Goal: Task Accomplishment & Management: Manage account settings

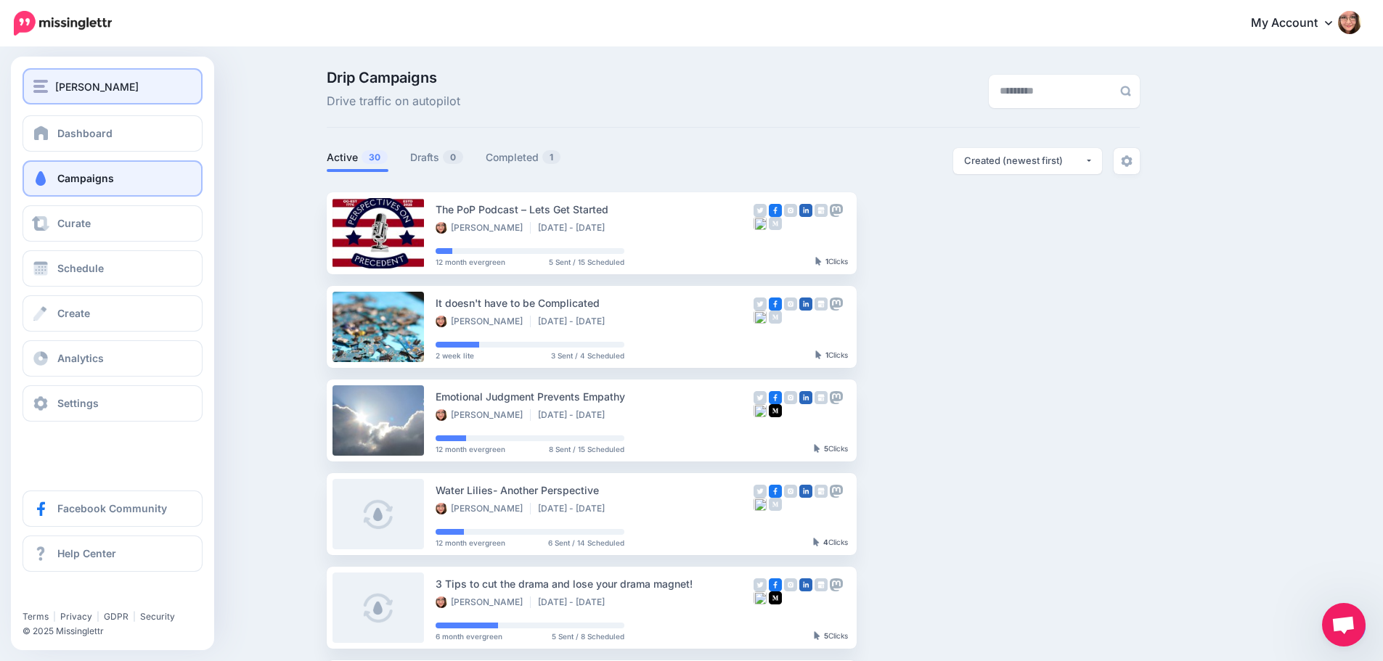
click at [95, 91] on span "[PERSON_NAME]" at bounding box center [96, 86] width 83 height 17
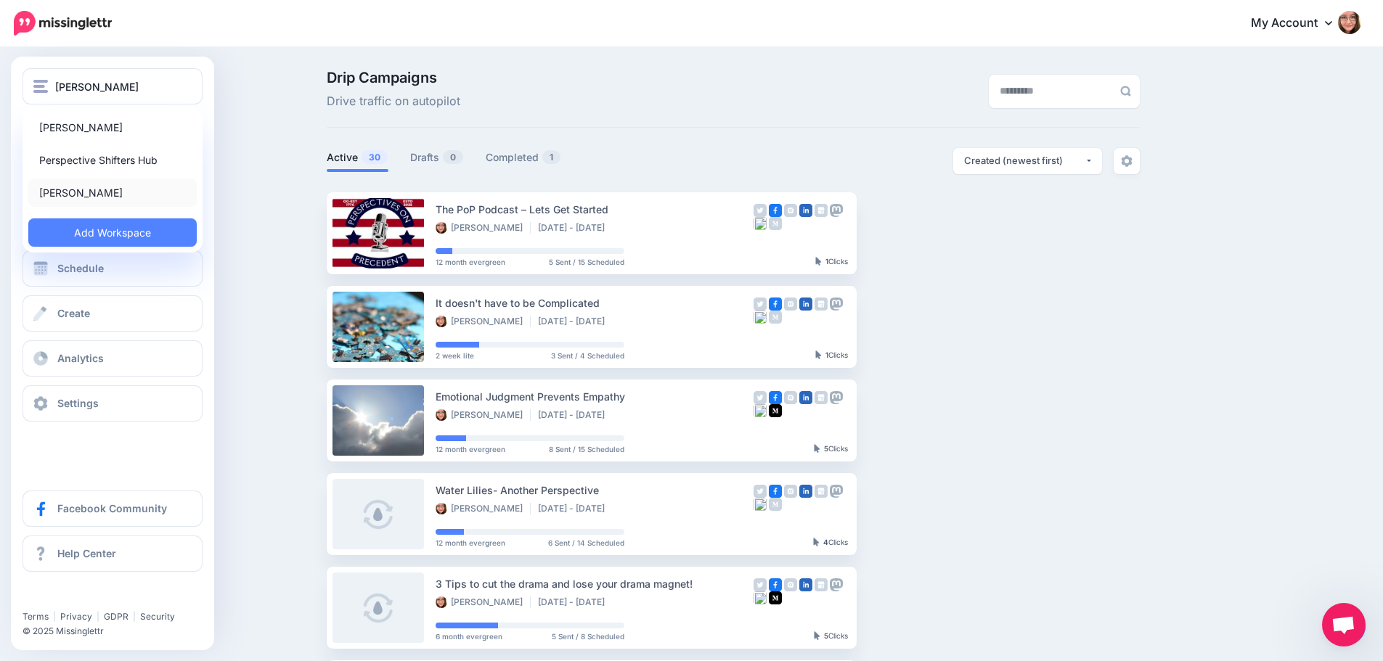
click at [99, 192] on link "[PERSON_NAME]" at bounding box center [112, 193] width 168 height 28
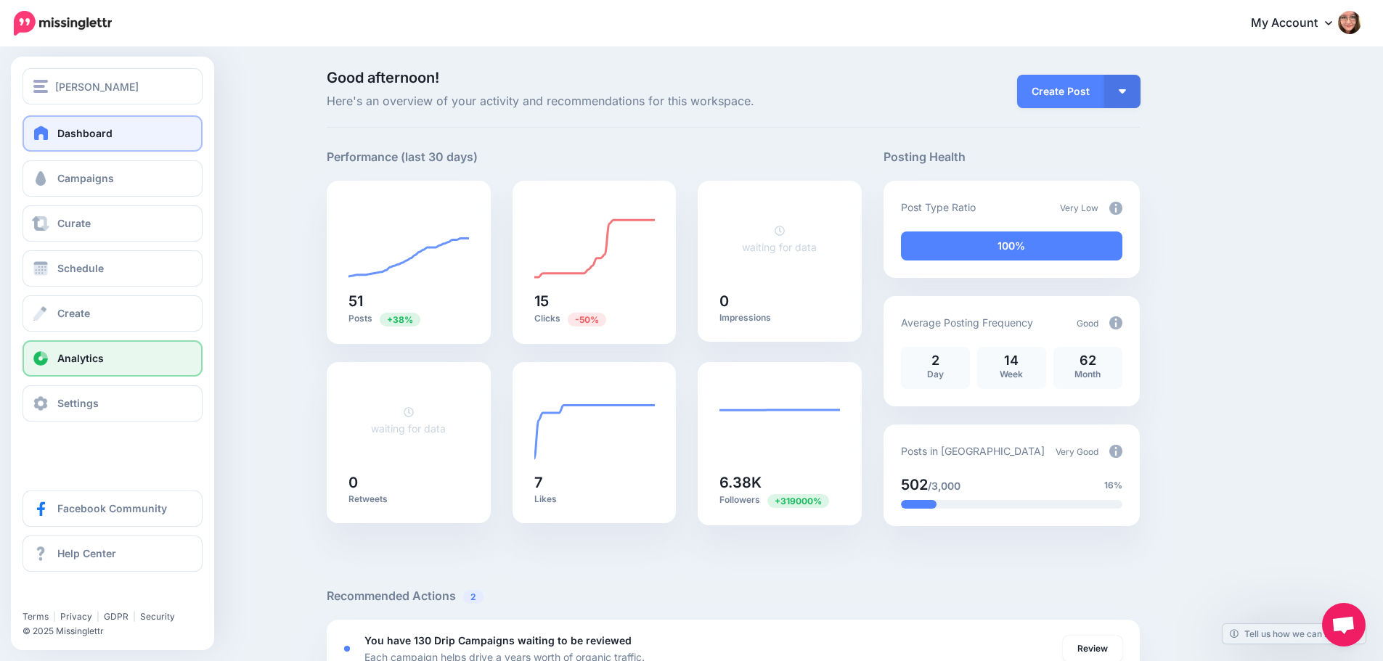
click at [52, 360] on link "Analytics" at bounding box center [112, 358] width 180 height 36
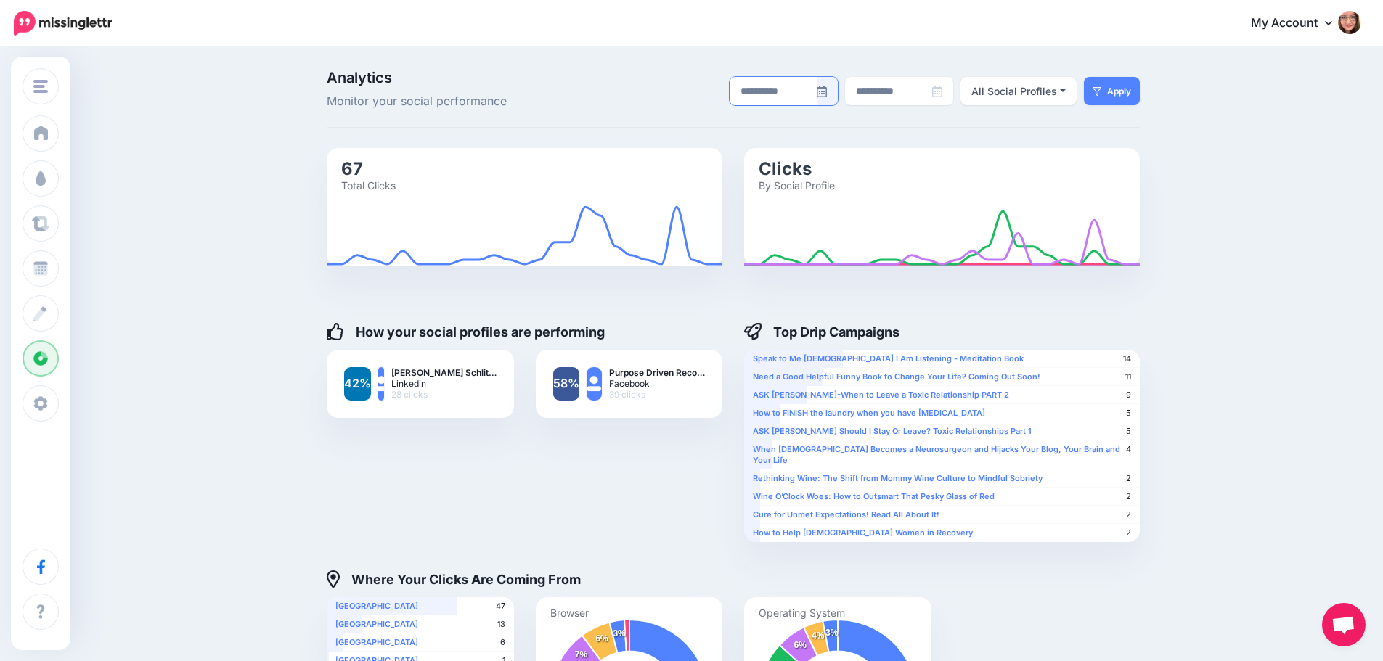
click at [827, 93] on icon at bounding box center [821, 92] width 10 height 12
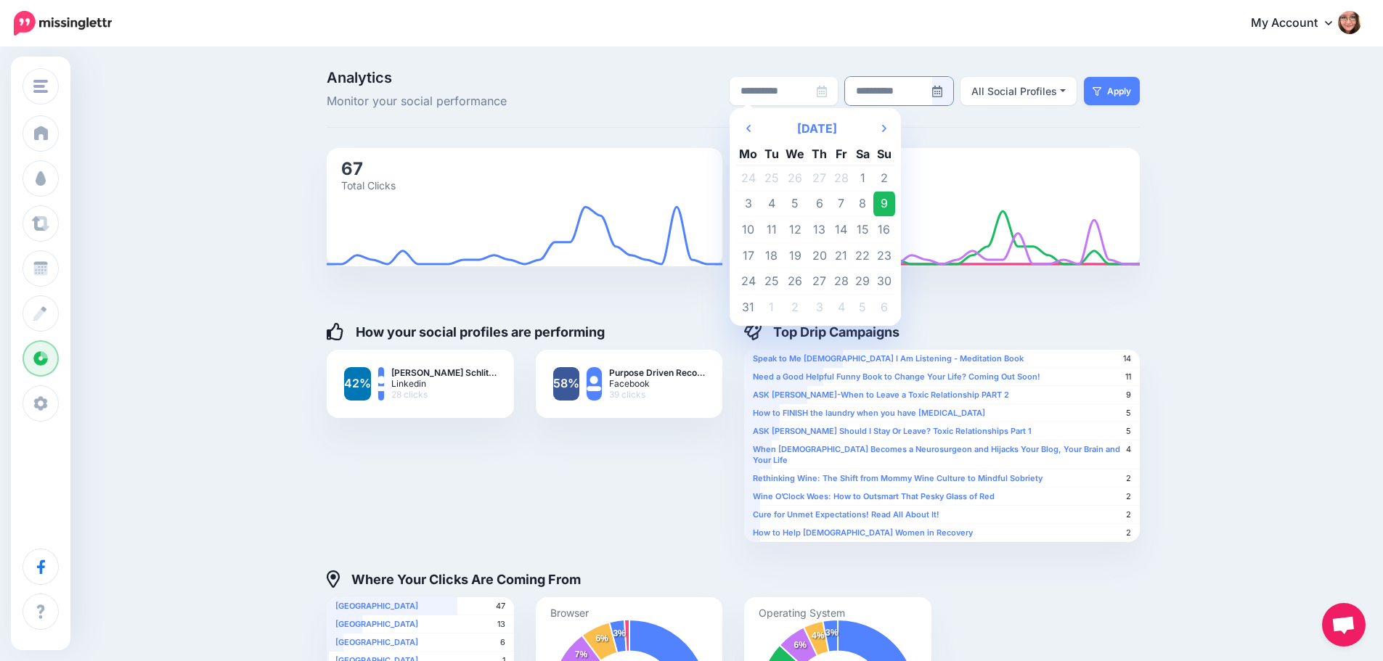
click at [942, 87] on icon at bounding box center [937, 92] width 10 height 12
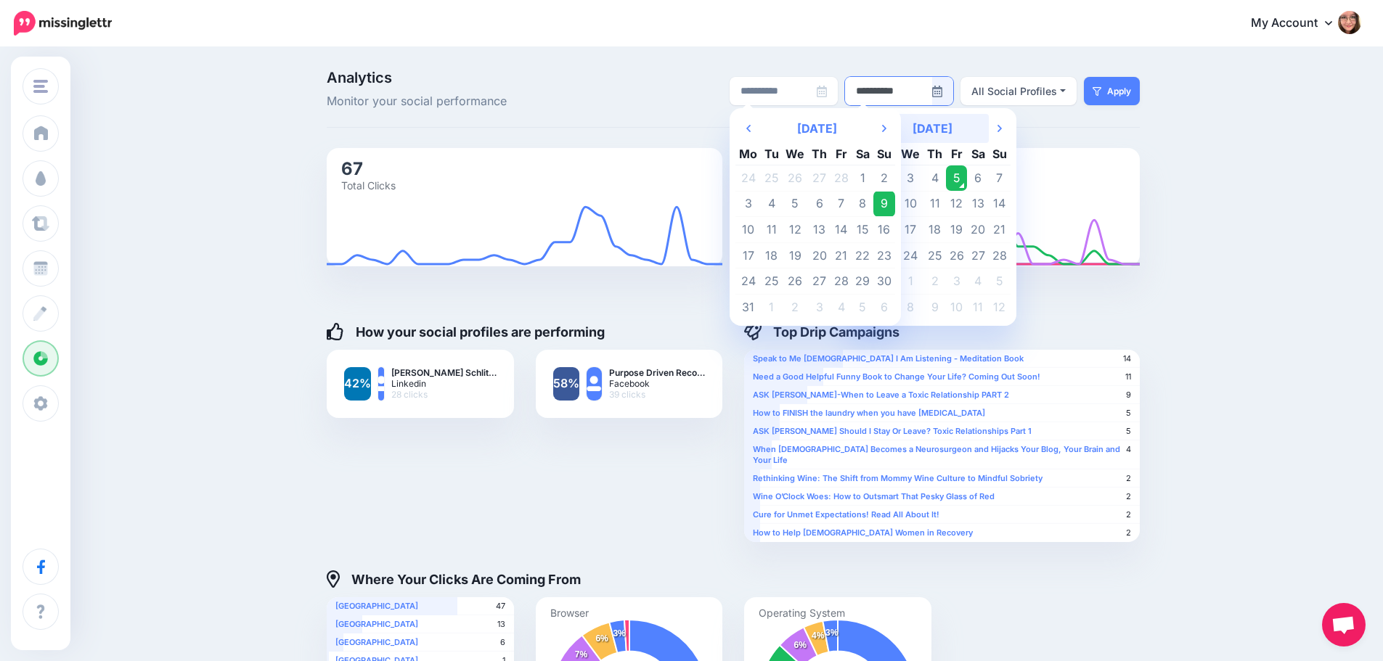
click at [934, 124] on th "September 2025" at bounding box center [932, 128] width 112 height 29
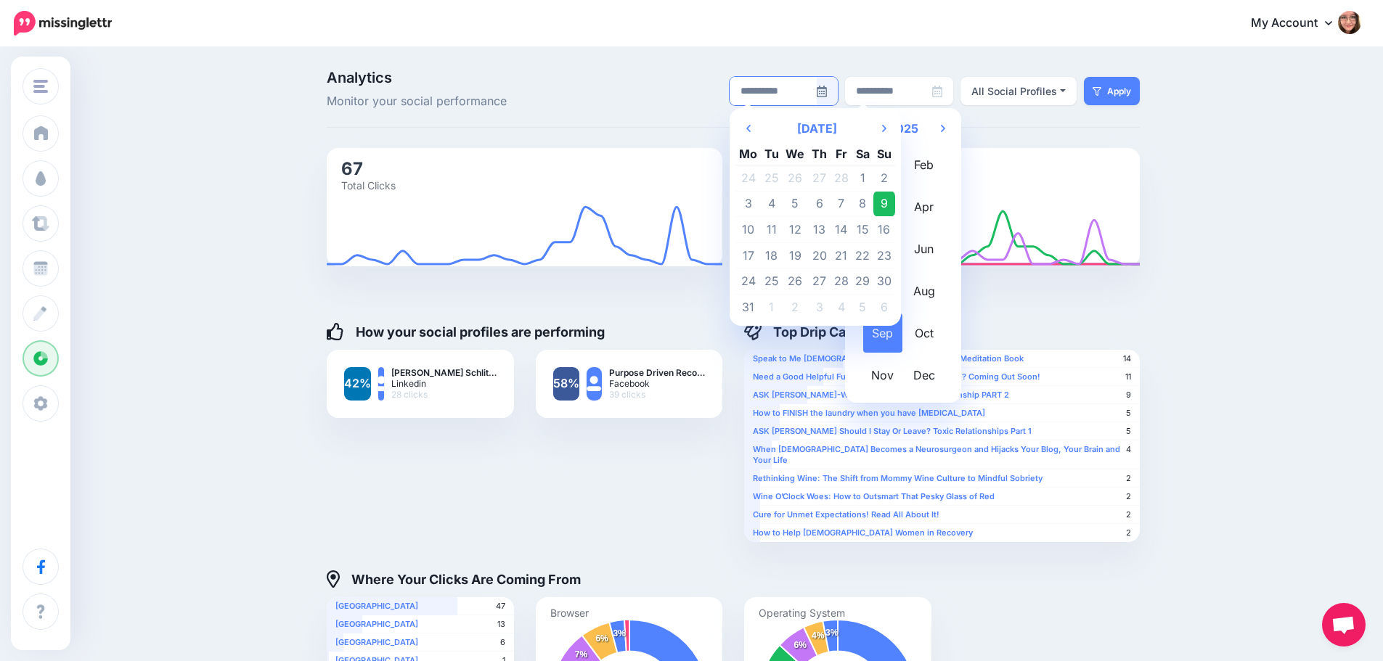
click at [827, 96] on icon at bounding box center [821, 92] width 10 height 12
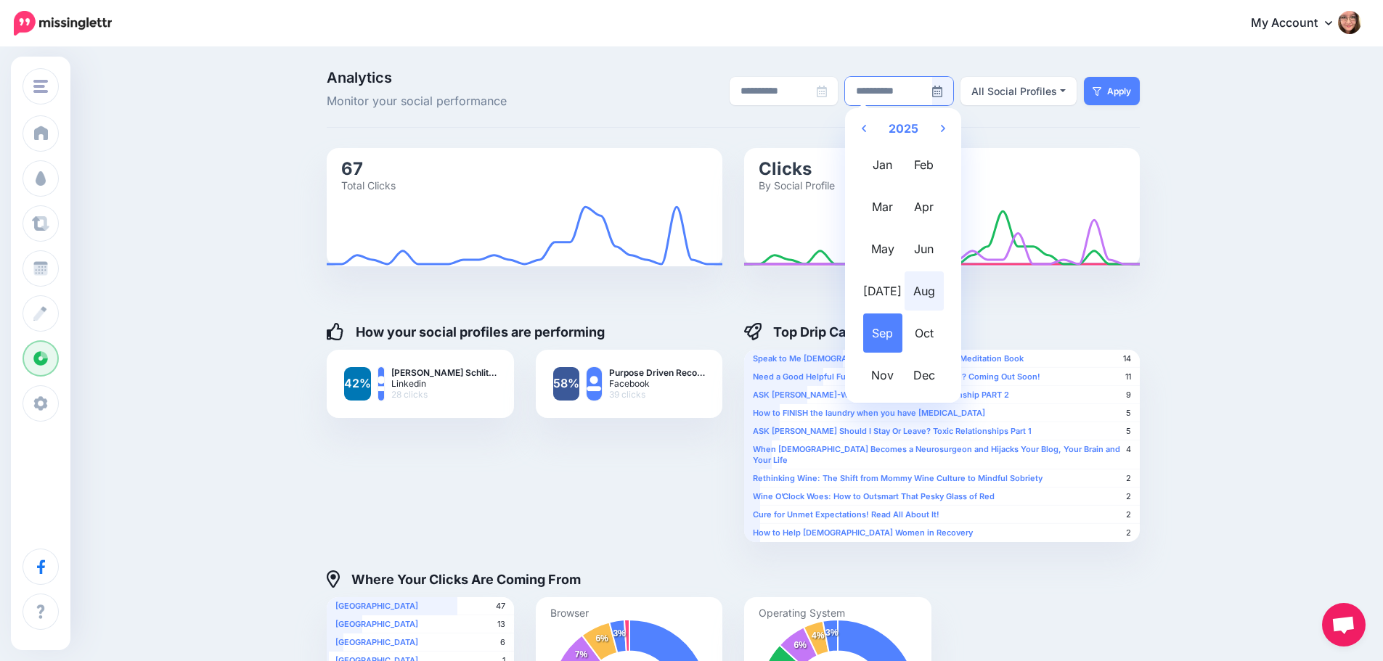
click at [929, 289] on span "Aug" at bounding box center [923, 290] width 39 height 39
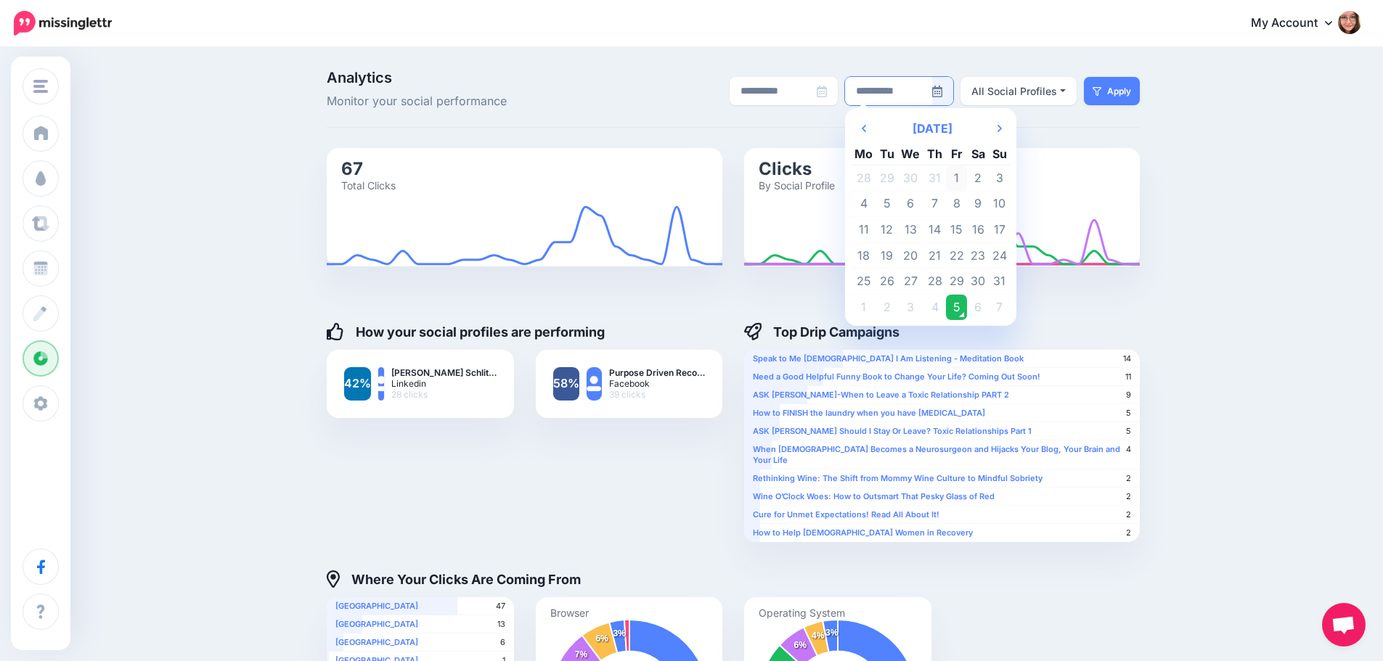
click at [962, 176] on td "1" at bounding box center [957, 178] width 22 height 26
type input "**********"
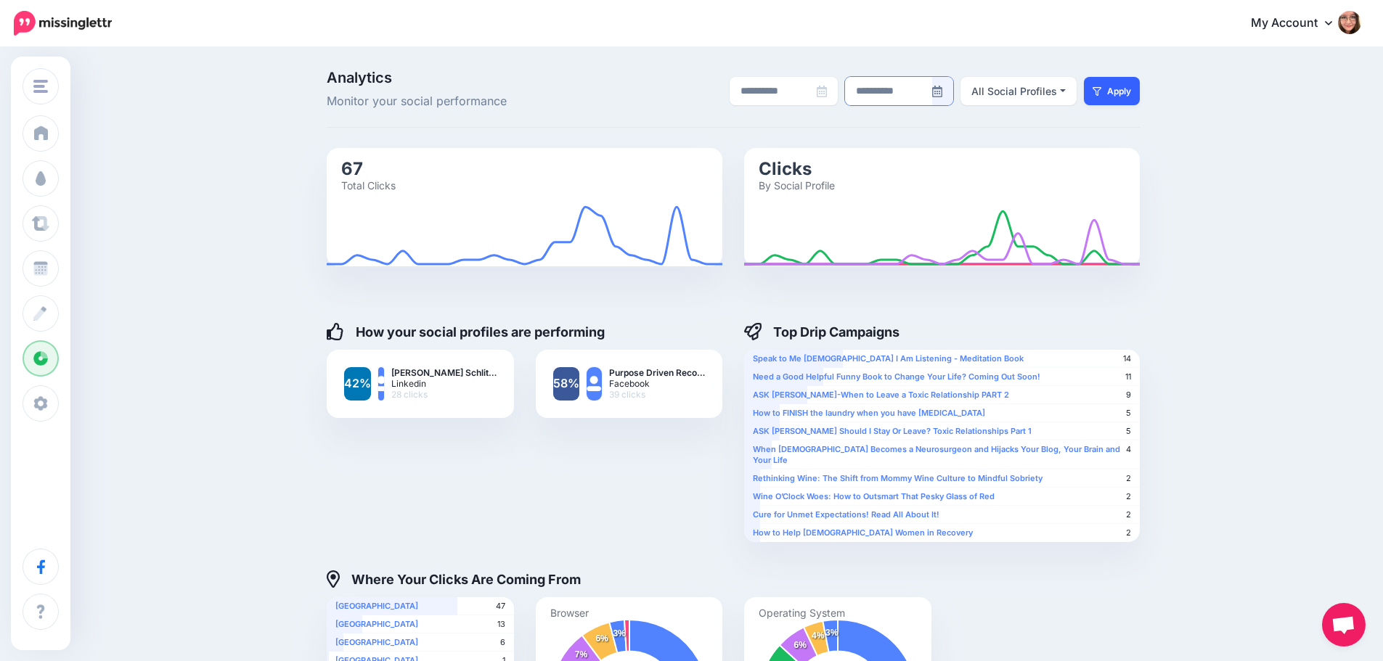
click at [1131, 98] on button "Apply" at bounding box center [1112, 91] width 56 height 28
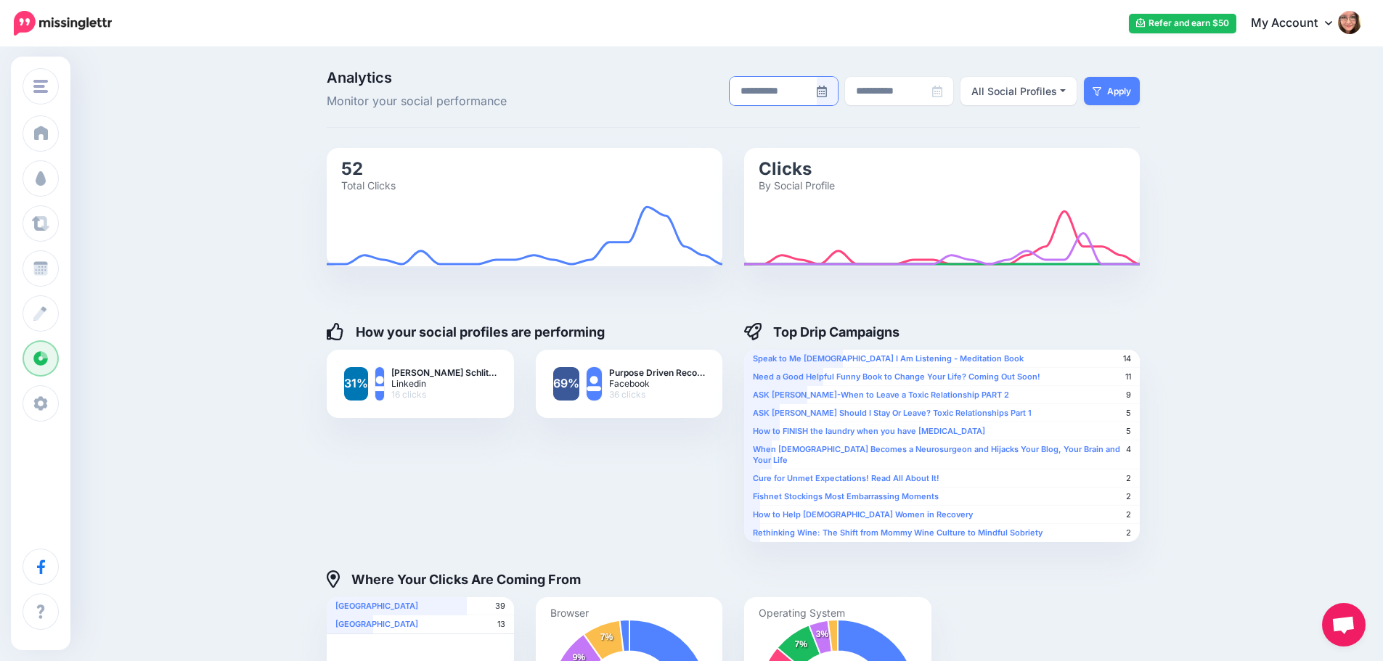
click at [827, 88] on icon at bounding box center [821, 92] width 10 height 12
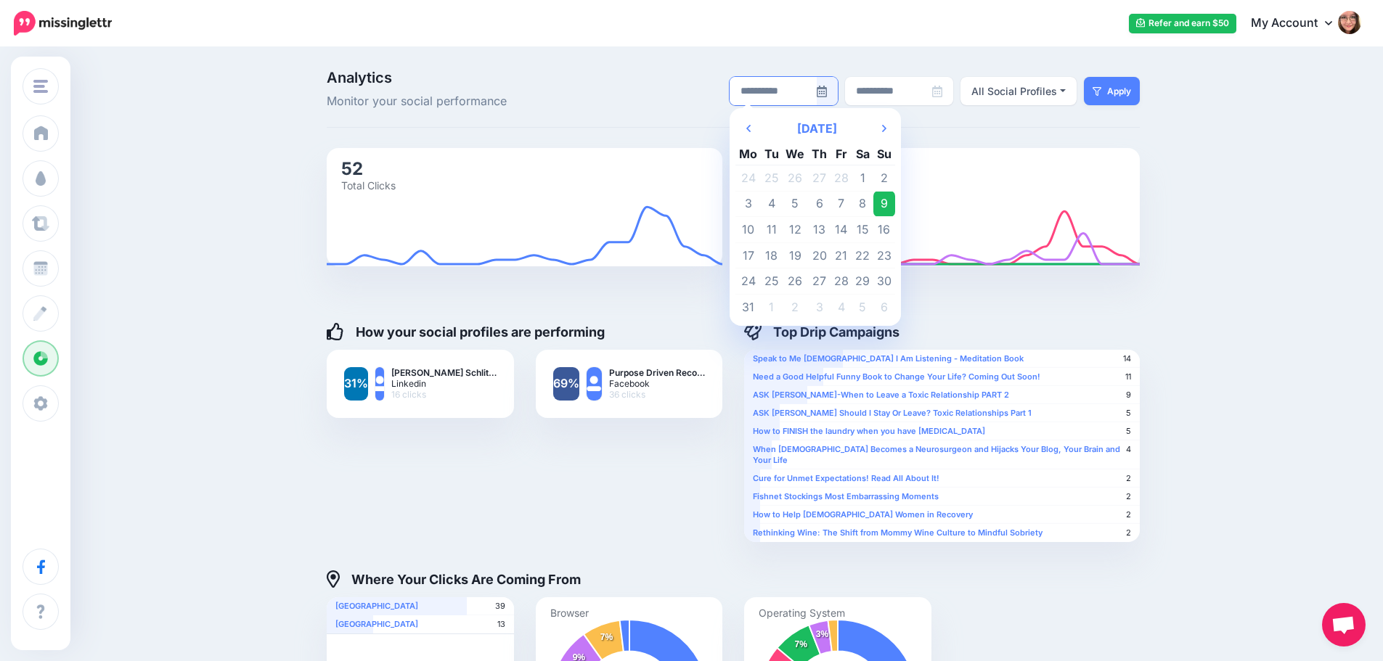
click at [827, 88] on icon at bounding box center [821, 92] width 10 height 12
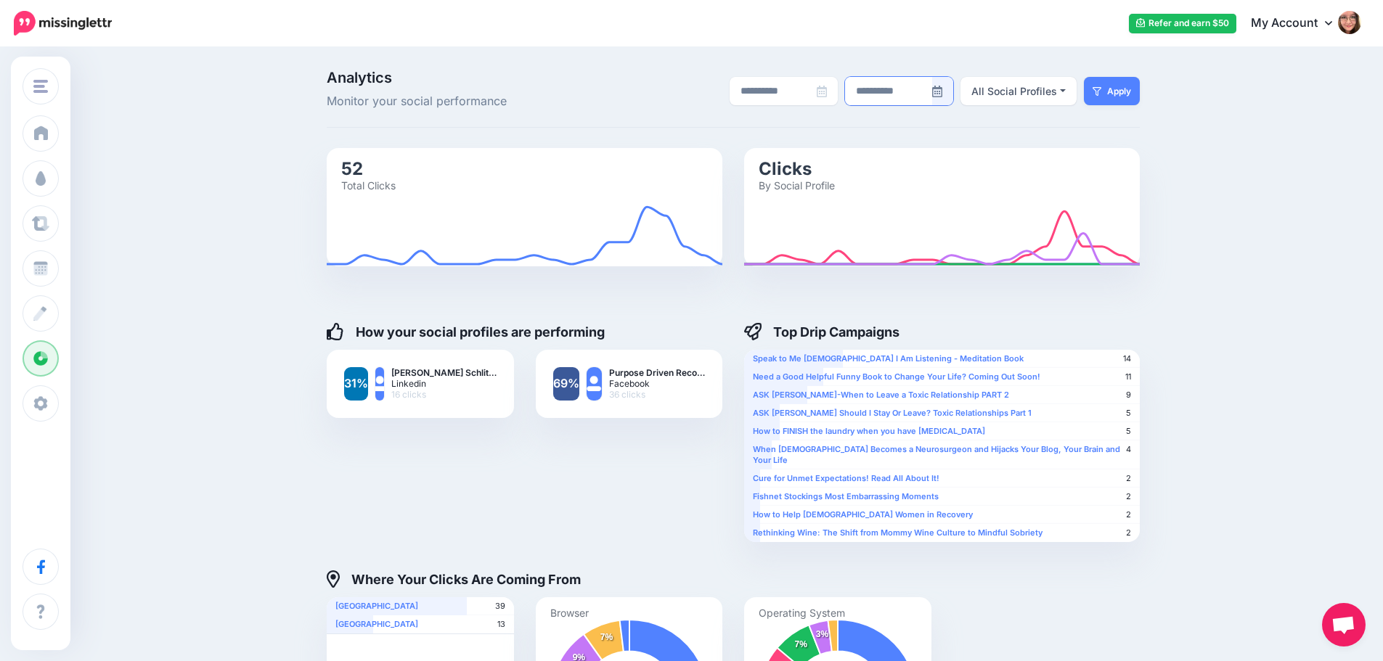
click at [940, 91] on icon at bounding box center [937, 92] width 10 height 12
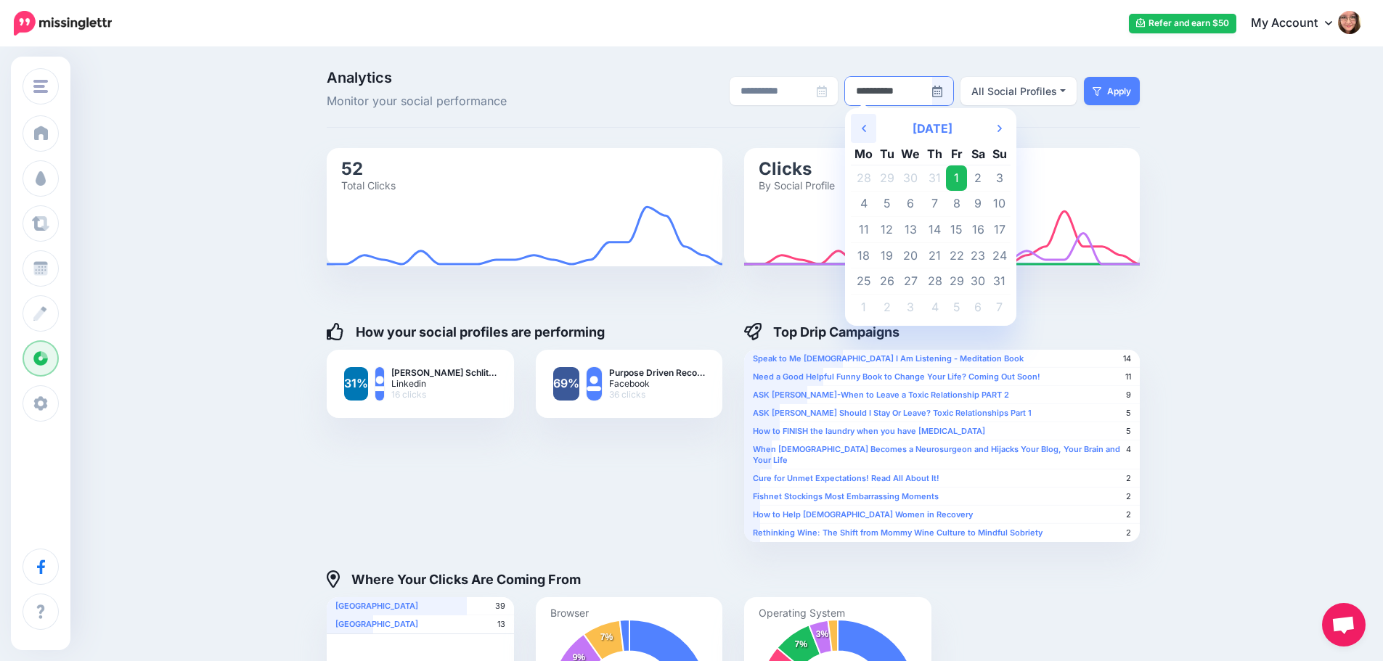
click at [866, 129] on icon at bounding box center [863, 128] width 4 height 7
click at [882, 171] on td "1" at bounding box center [887, 178] width 22 height 26
type input "**********"
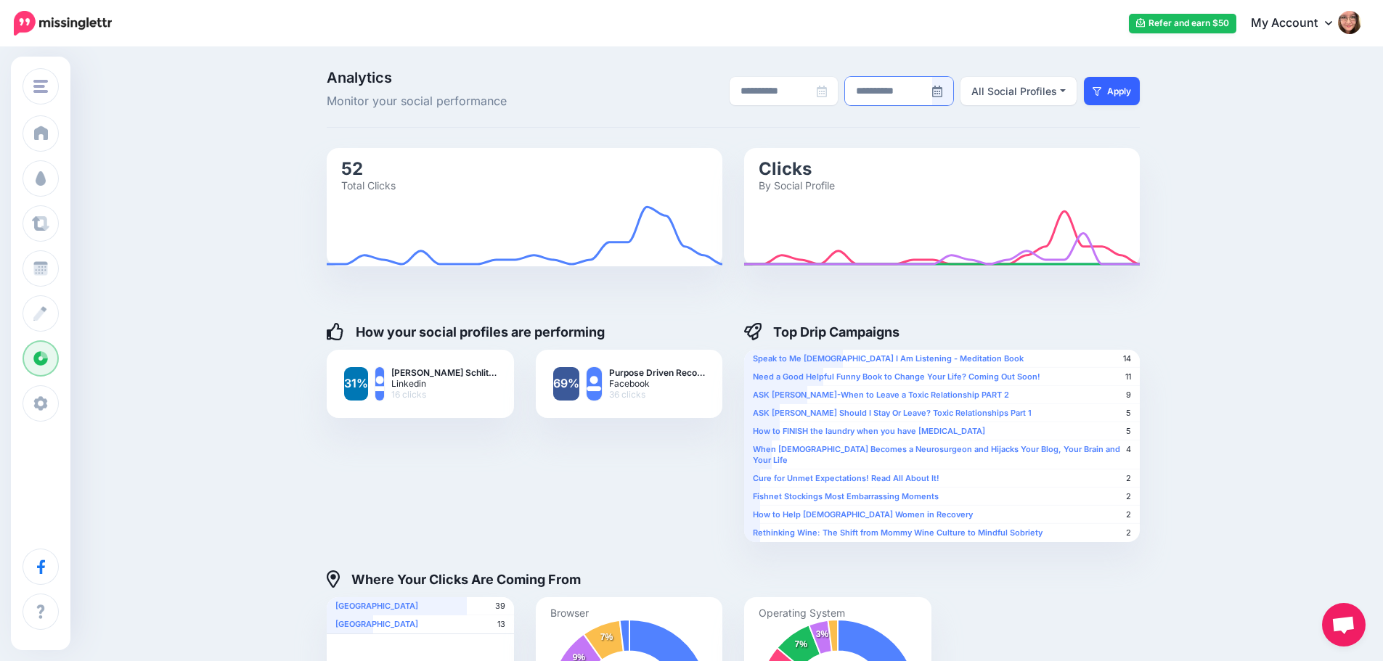
click at [1138, 82] on button "Apply" at bounding box center [1112, 91] width 56 height 28
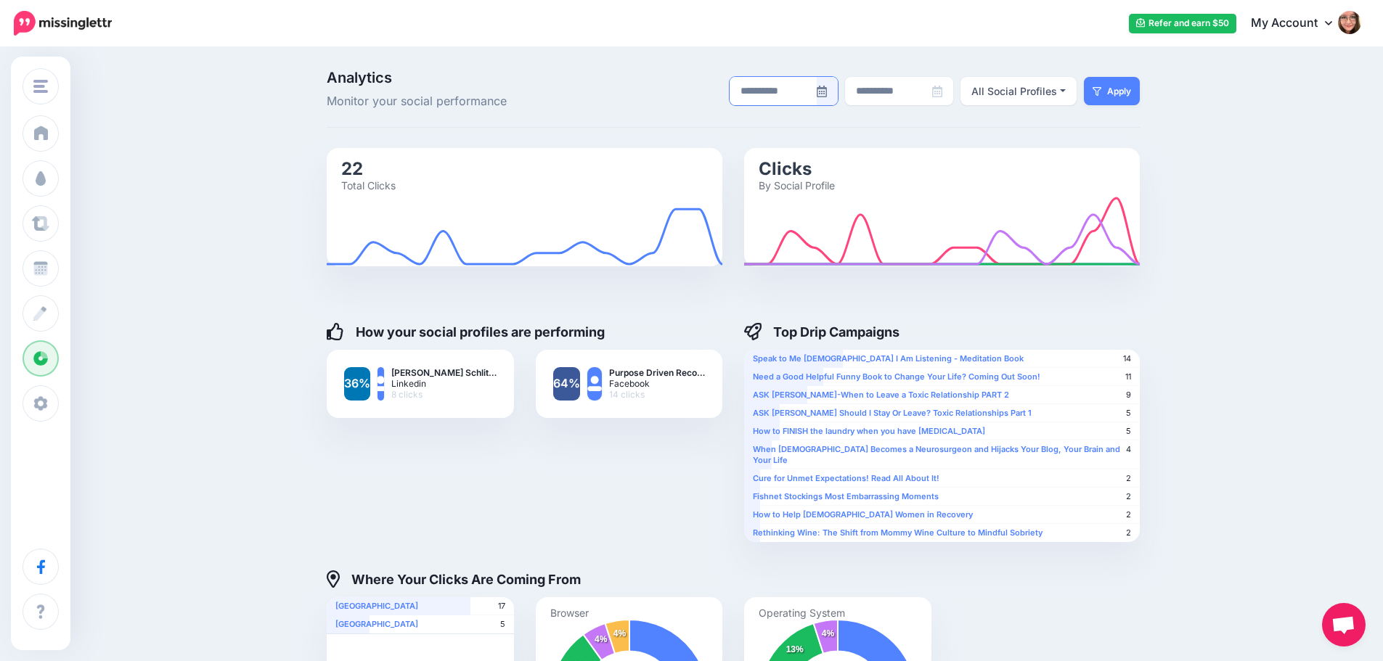
click at [827, 96] on icon at bounding box center [821, 92] width 10 height 12
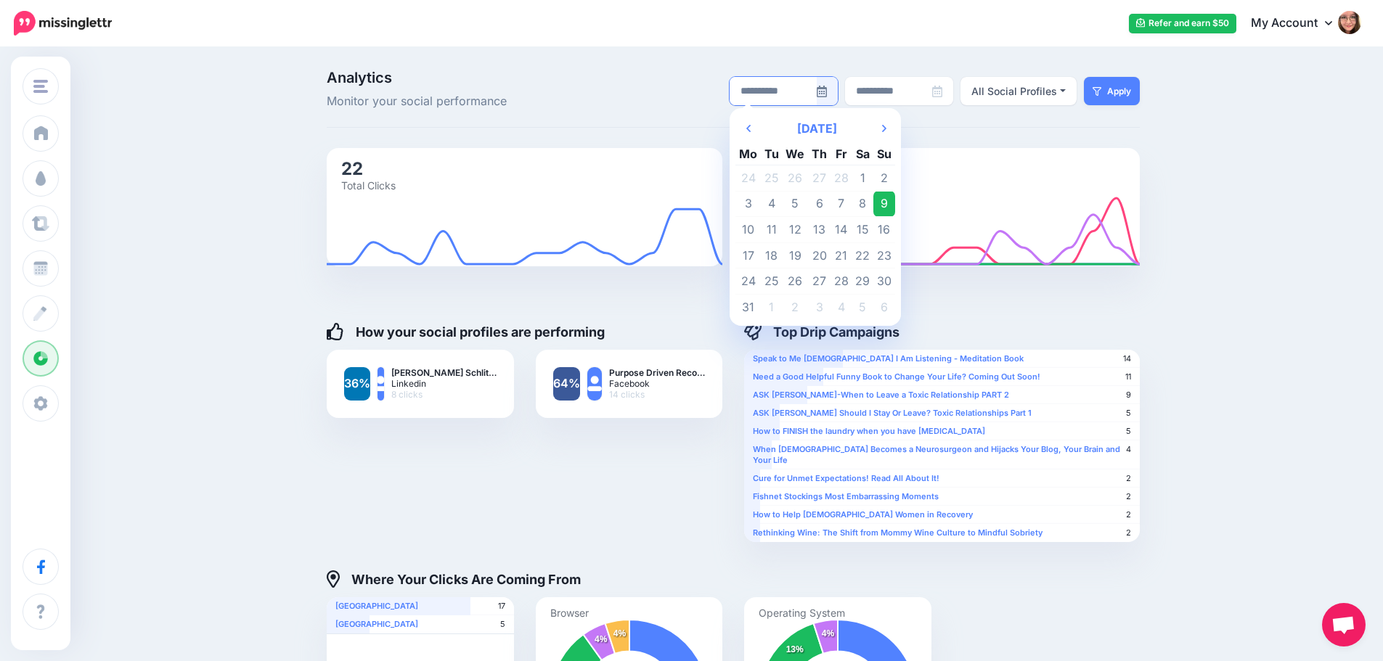
click at [827, 97] on icon at bounding box center [821, 92] width 10 height 12
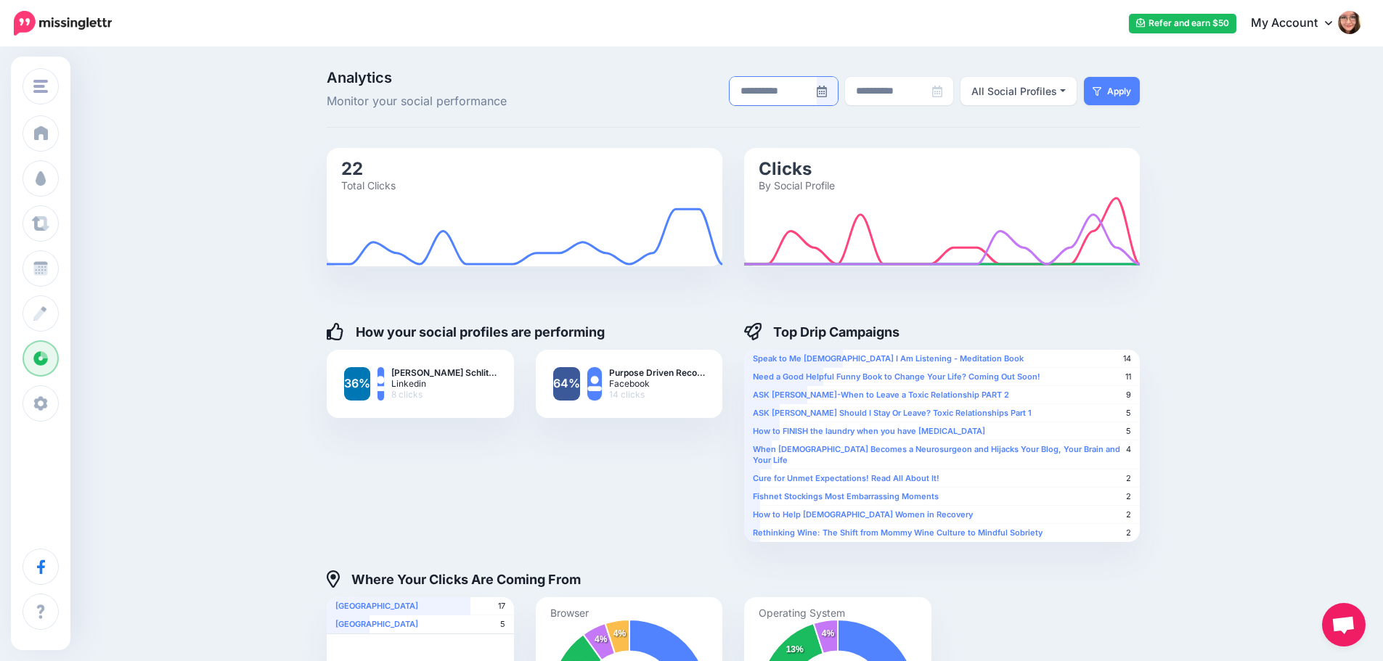
click at [827, 93] on icon at bounding box center [821, 92] width 10 height 12
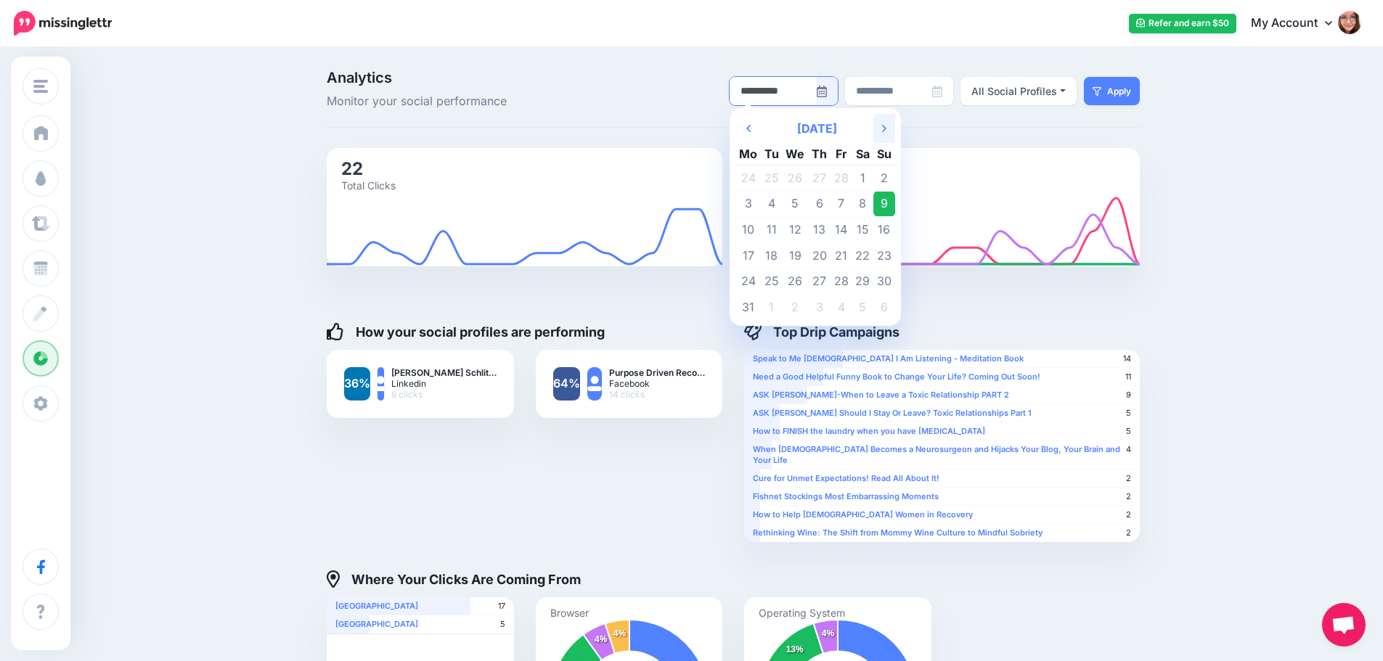
click at [885, 131] on th "Next Month" at bounding box center [884, 128] width 22 height 29
click at [886, 124] on icon "Next Month" at bounding box center [884, 129] width 4 height 12
click at [848, 284] on td "1" at bounding box center [841, 282] width 22 height 26
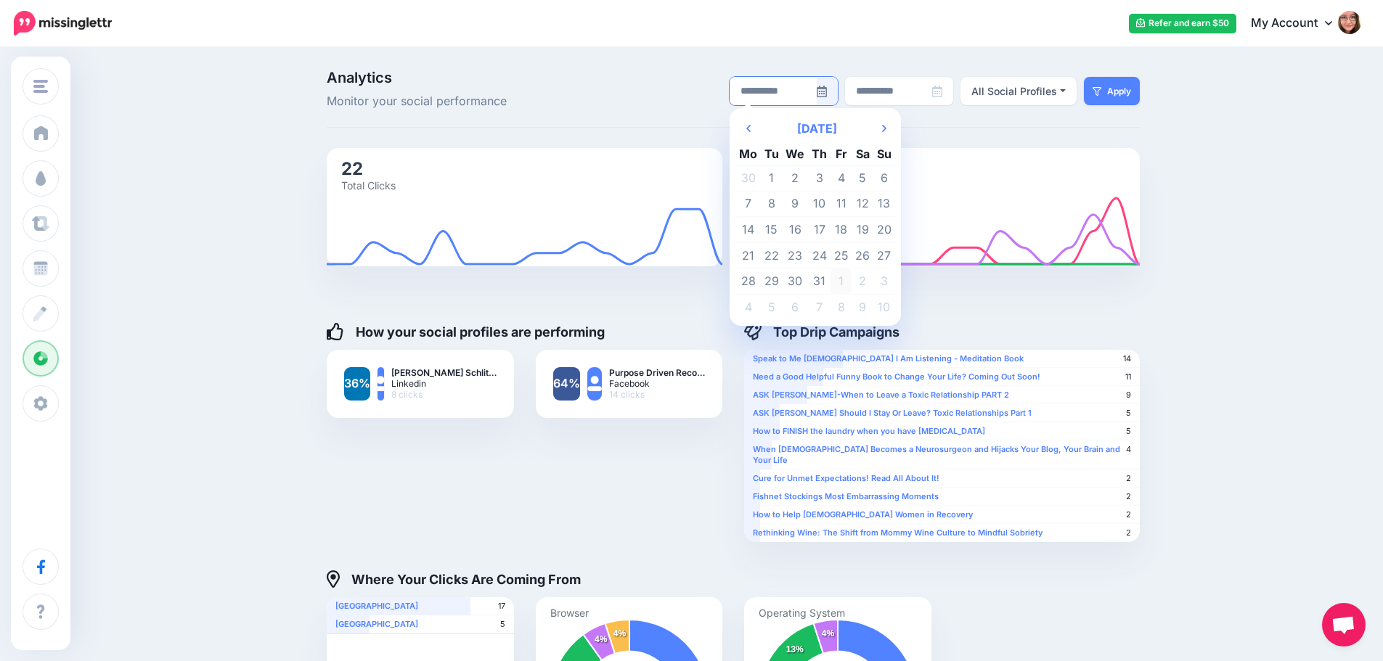
type input "**********"
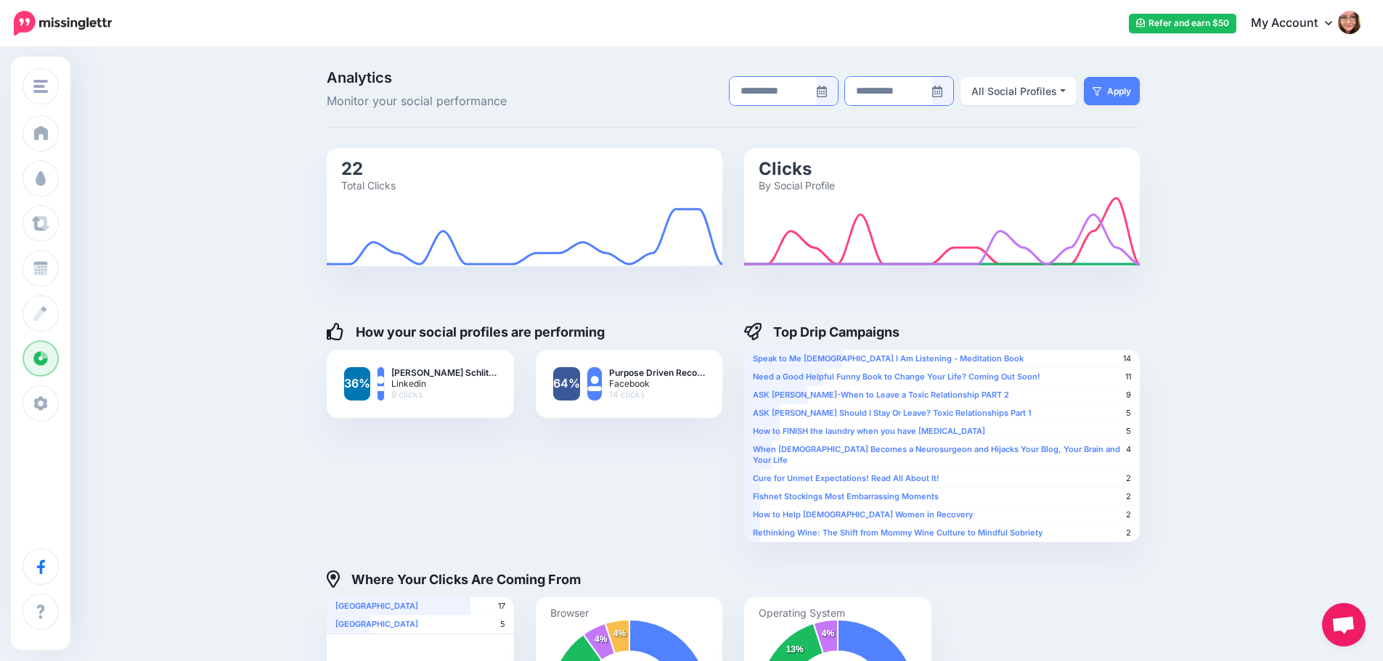
click at [953, 83] on div at bounding box center [942, 91] width 22 height 28
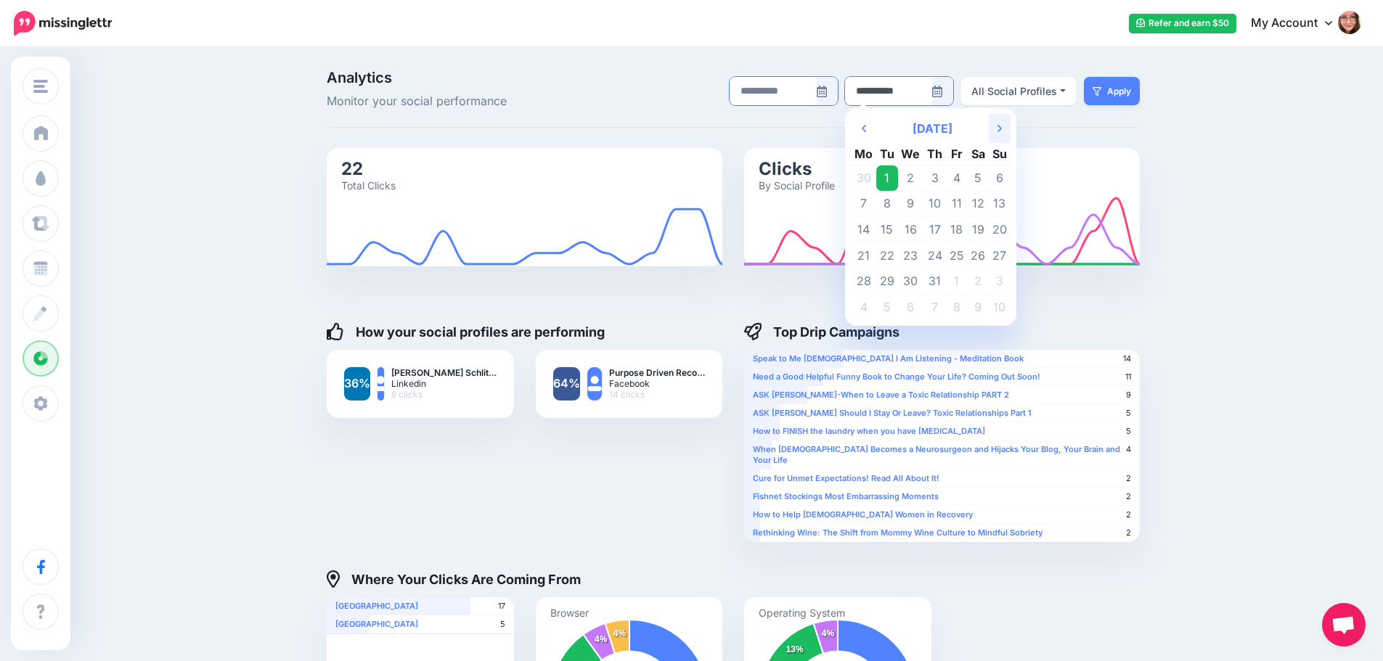
click at [1002, 128] on icon at bounding box center [999, 128] width 4 height 7
click at [863, 133] on th "Previous Month" at bounding box center [863, 128] width 25 height 29
click at [966, 181] on td "5" at bounding box center [957, 178] width 22 height 26
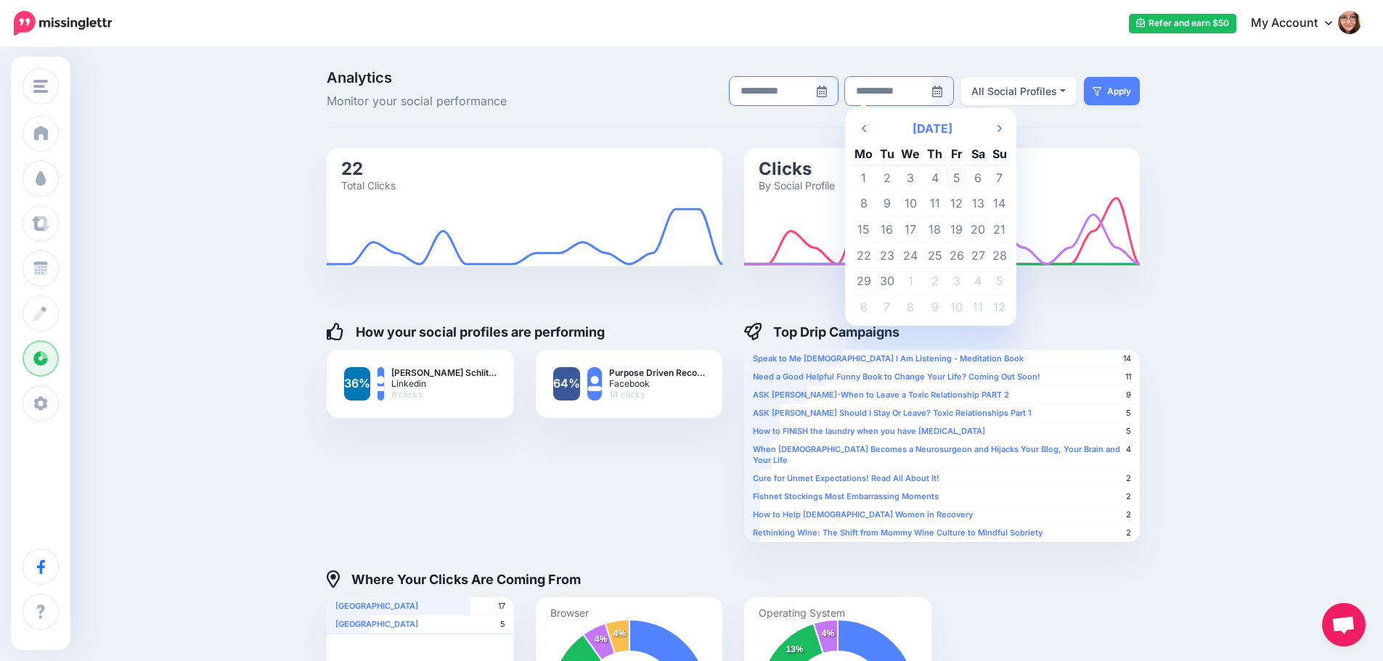
type input "**********"
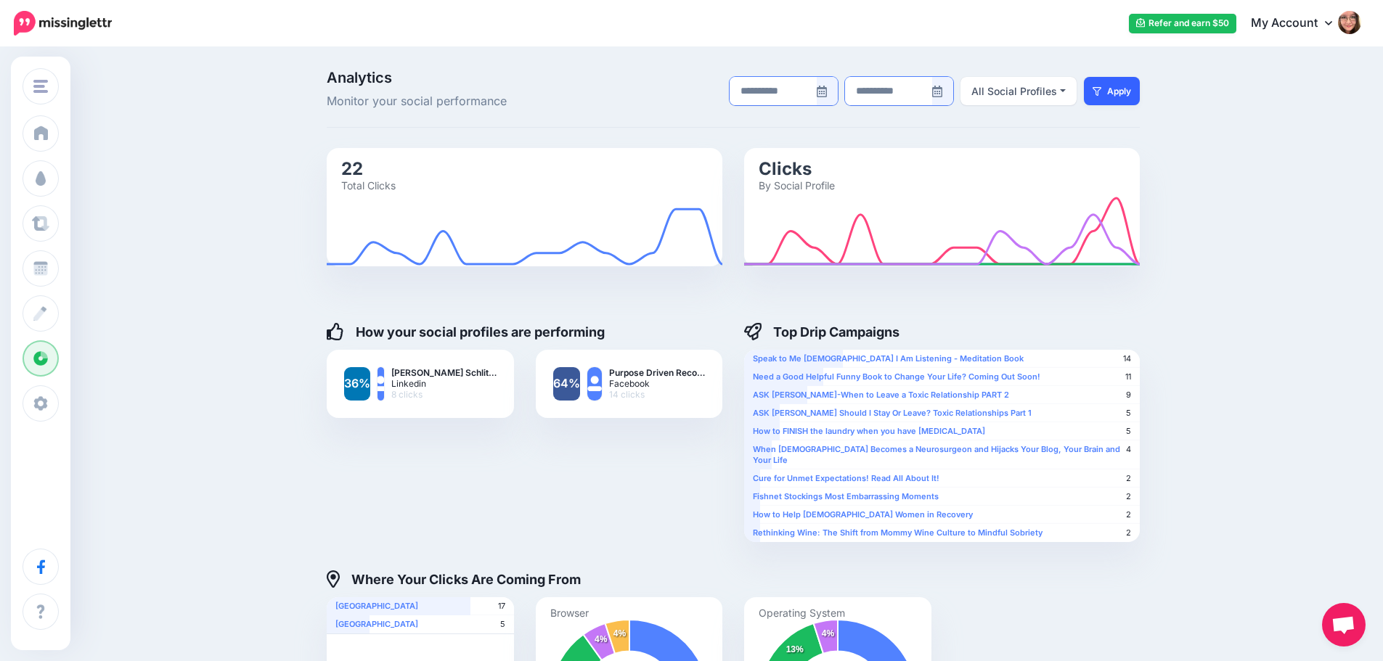
click at [1121, 97] on button "Apply" at bounding box center [1112, 91] width 56 height 28
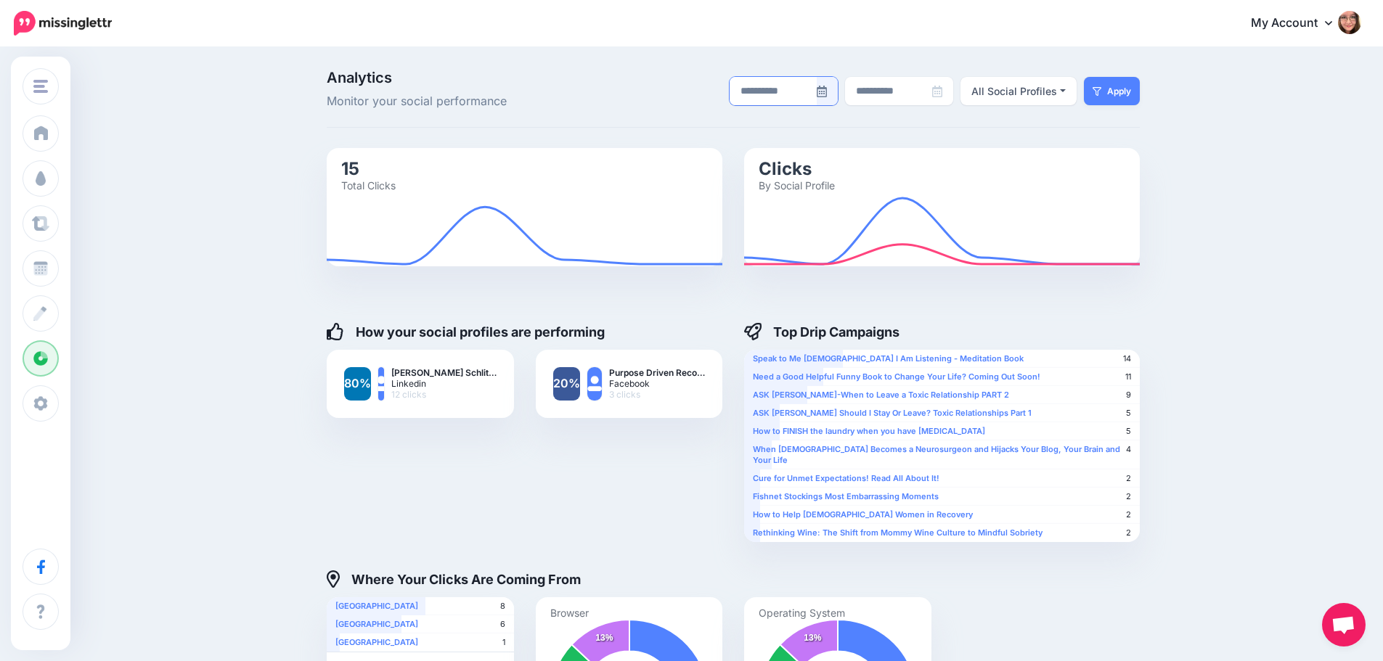
click at [827, 90] on icon at bounding box center [821, 92] width 10 height 12
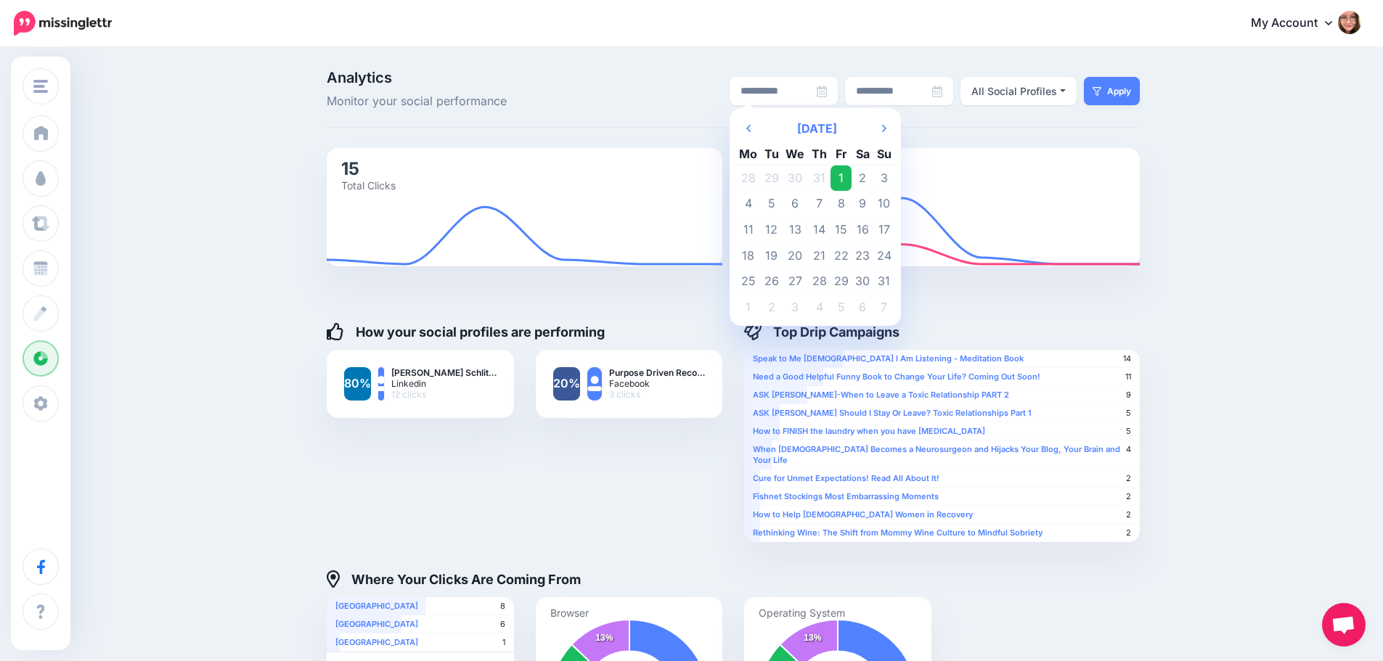
click at [654, 103] on div "**********" at bounding box center [872, 90] width 557 height 41
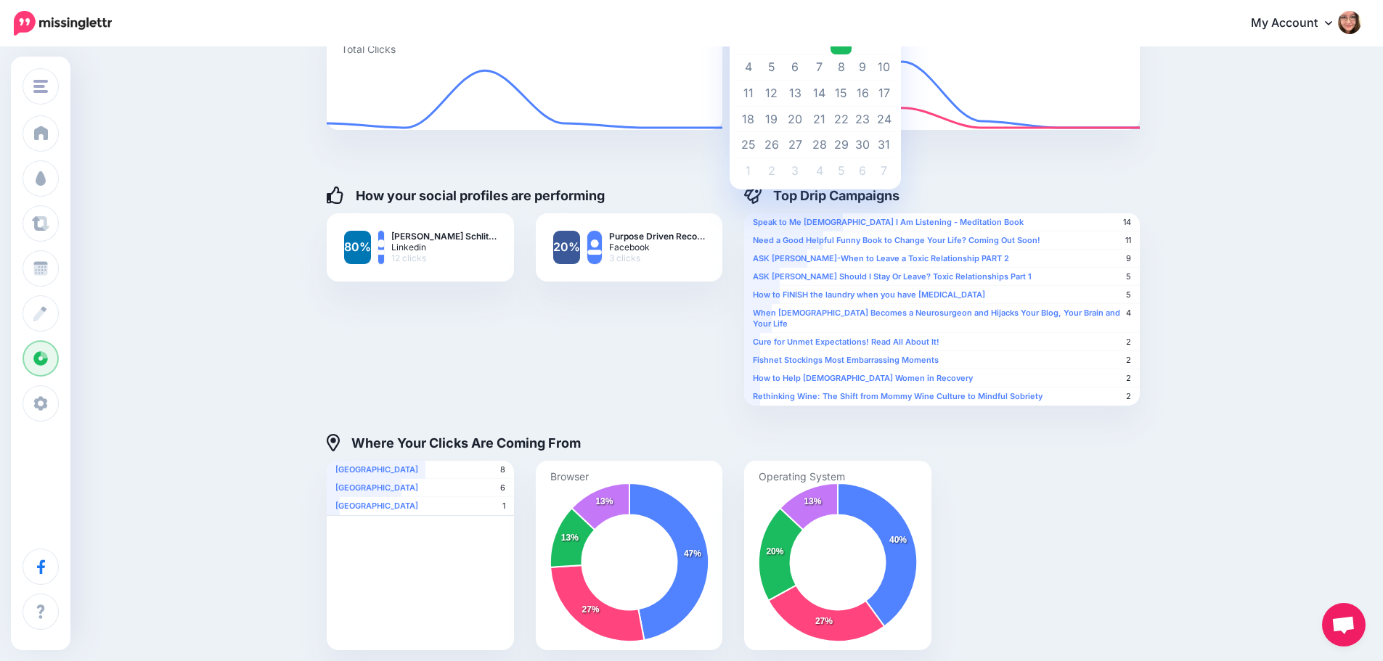
scroll to position [114, 0]
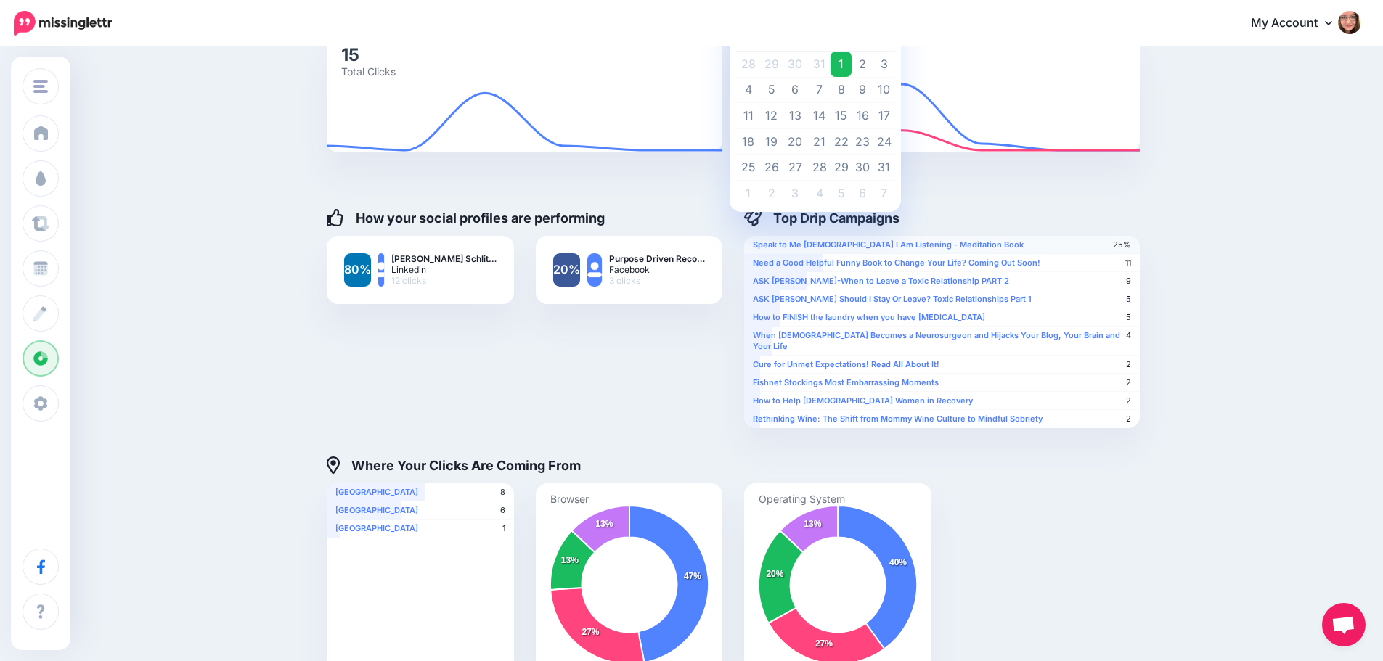
click at [935, 245] on b "Speak to Me [DEMOGRAPHIC_DATA] I Am Listening - Meditation Book" at bounding box center [888, 244] width 271 height 10
click at [976, 180] on div at bounding box center [733, 174] width 813 height 44
click at [987, 243] on li "14 25% Speak to Me God I Am Listening - Meditation Book" at bounding box center [942, 245] width 396 height 18
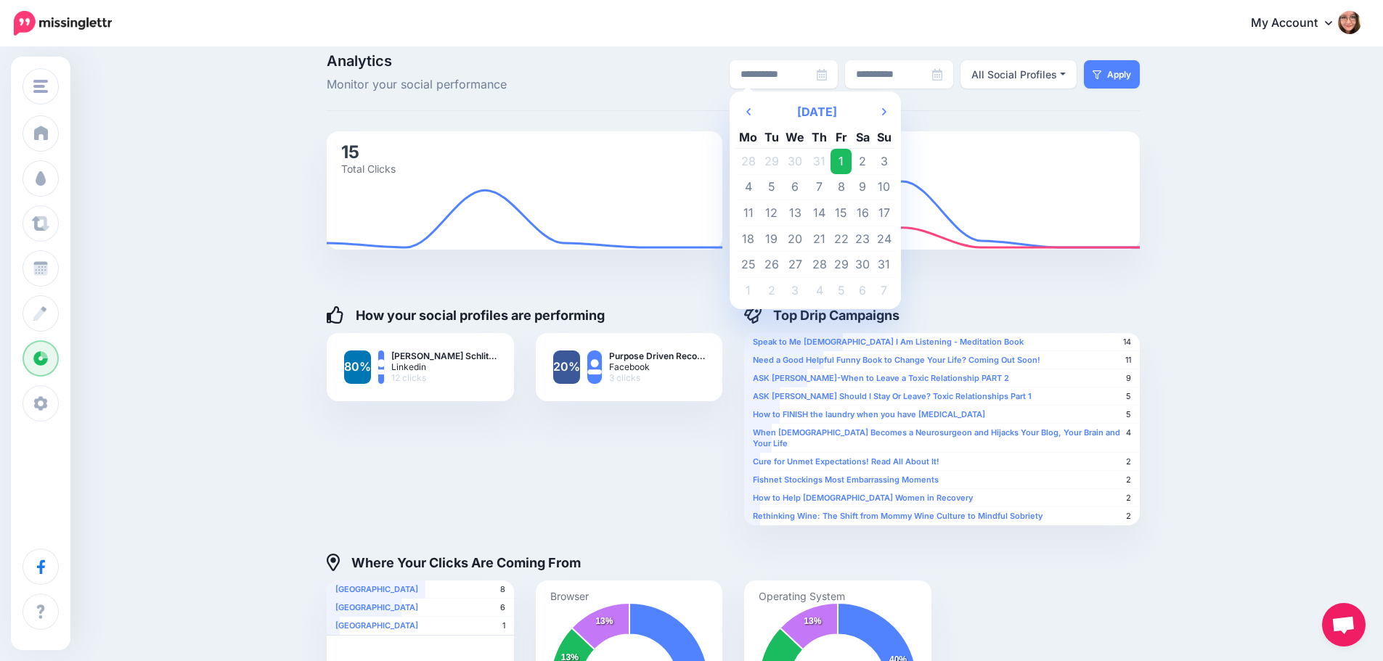
scroll to position [0, 0]
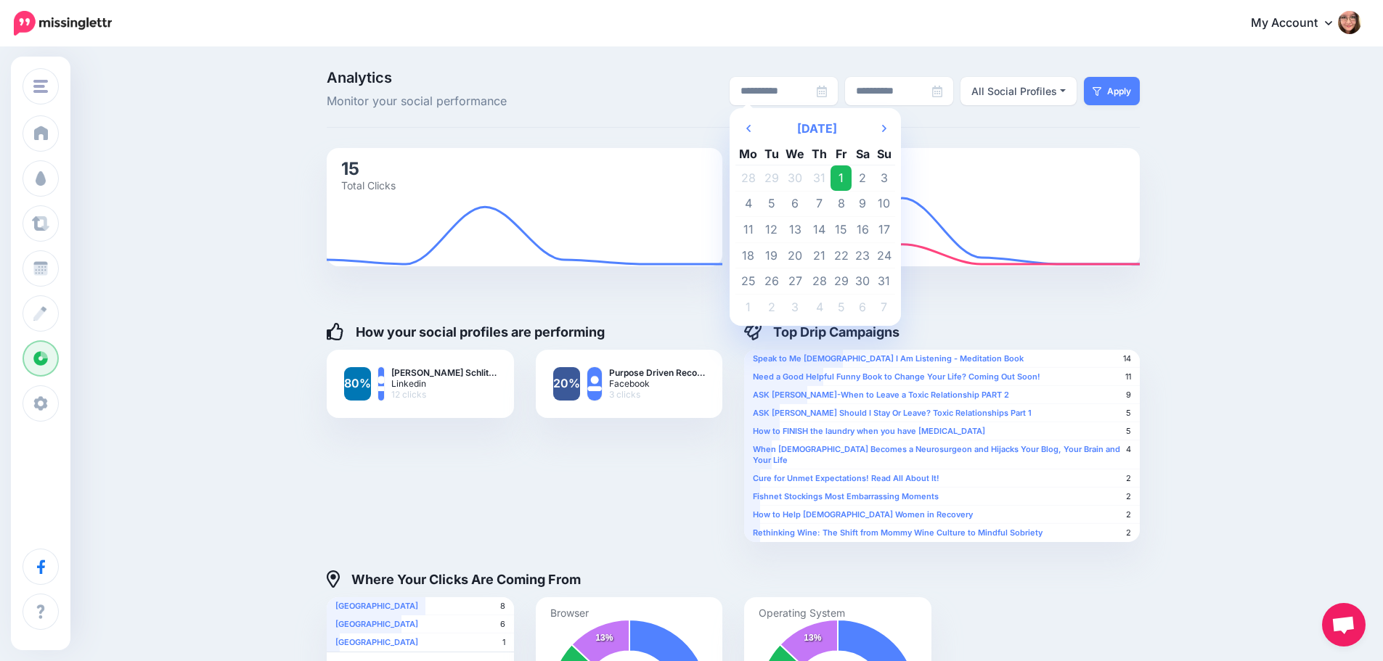
click at [649, 292] on div at bounding box center [733, 288] width 813 height 44
click at [729, 83] on form "**********" at bounding box center [930, 91] width 417 height 28
click at [827, 94] on icon at bounding box center [821, 92] width 10 height 12
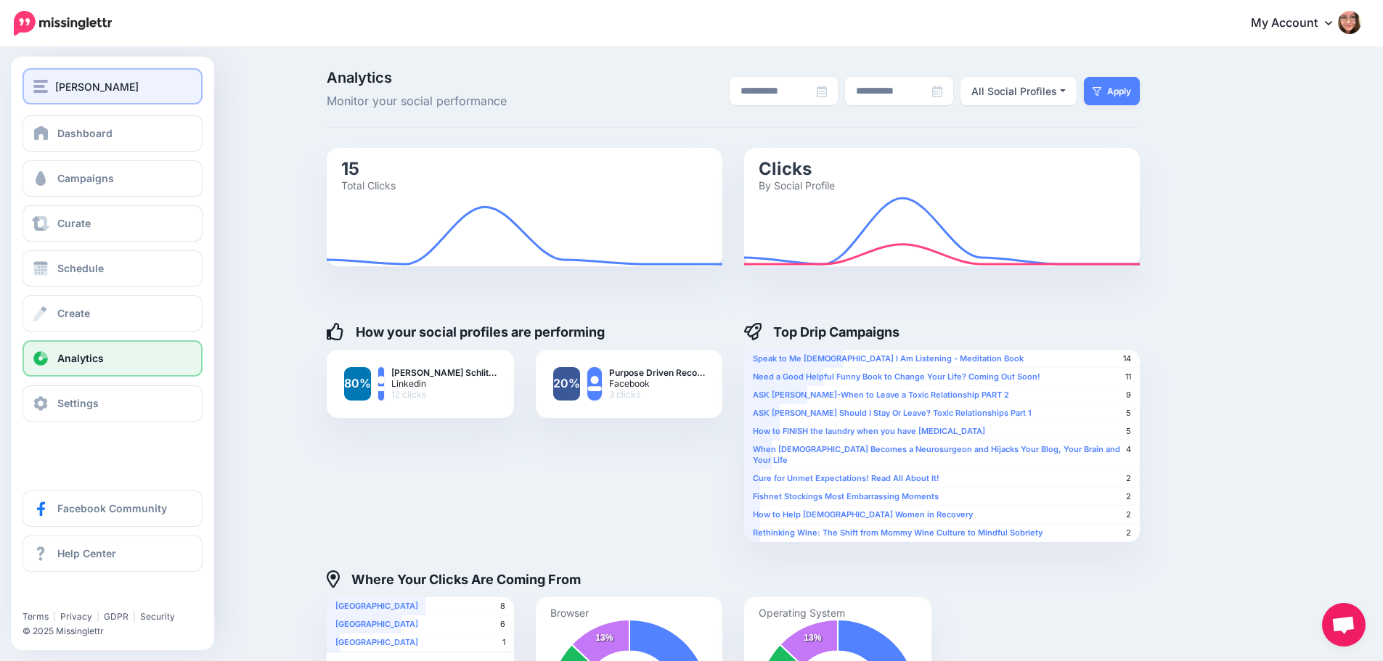
click at [86, 99] on button "[PERSON_NAME]" at bounding box center [112, 86] width 180 height 36
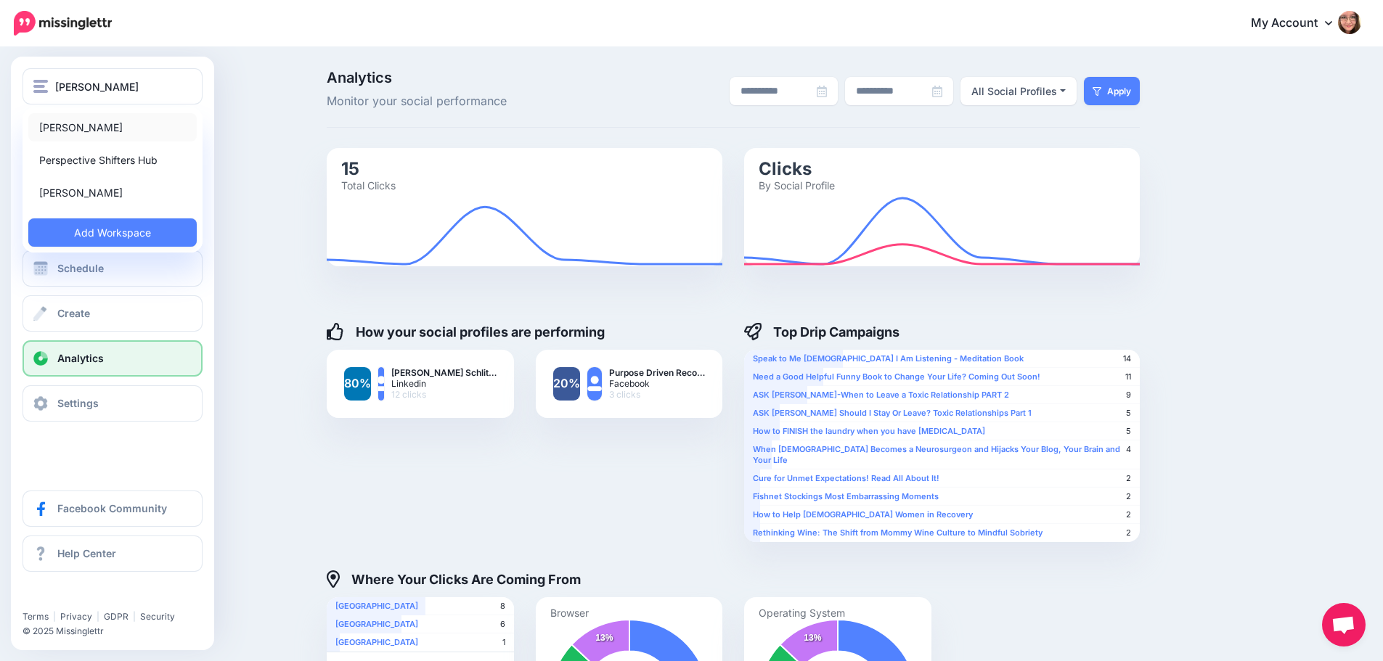
click at [112, 128] on link "[PERSON_NAME]" at bounding box center [112, 127] width 168 height 28
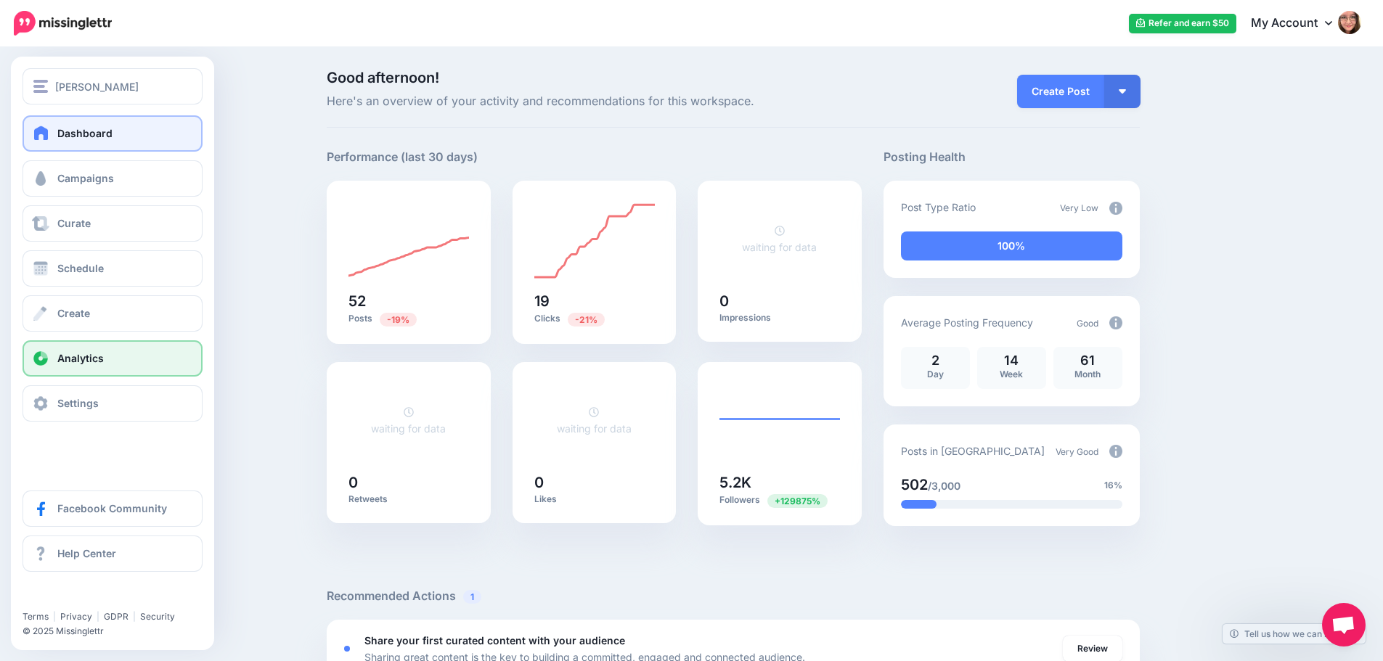
click at [80, 364] on span "Analytics" at bounding box center [80, 358] width 46 height 12
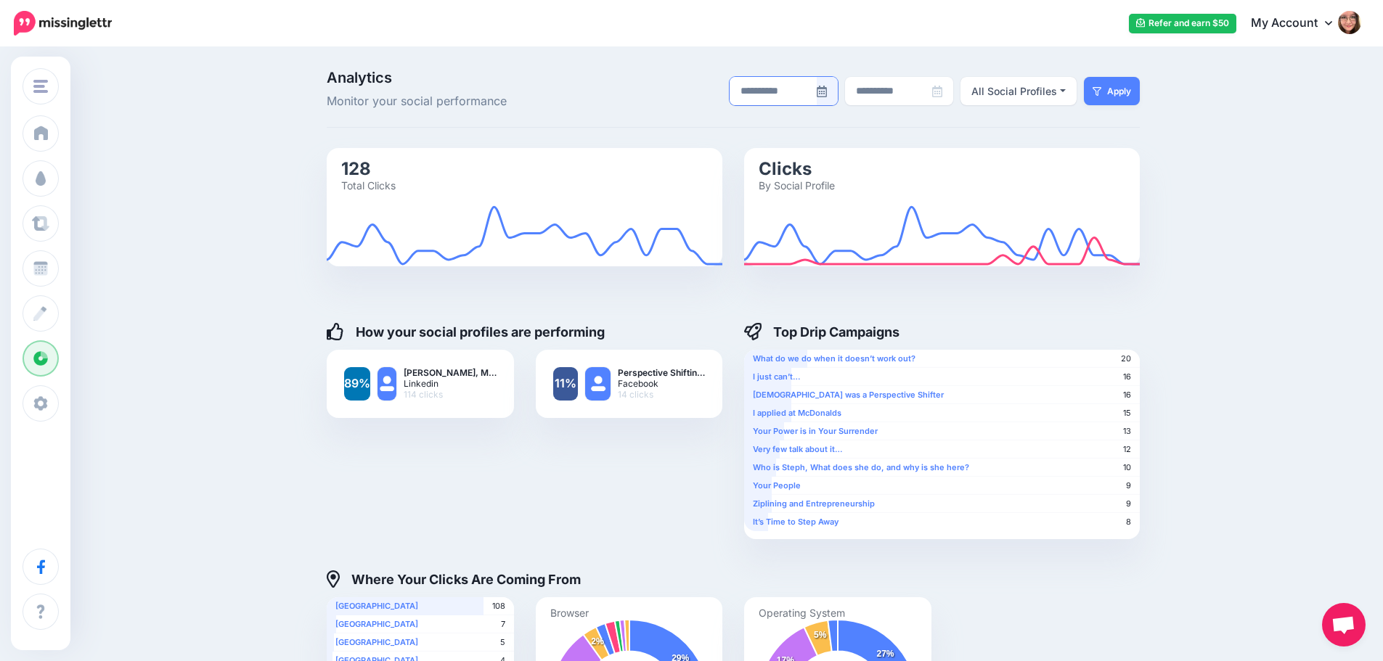
click at [834, 94] on div at bounding box center [827, 91] width 22 height 28
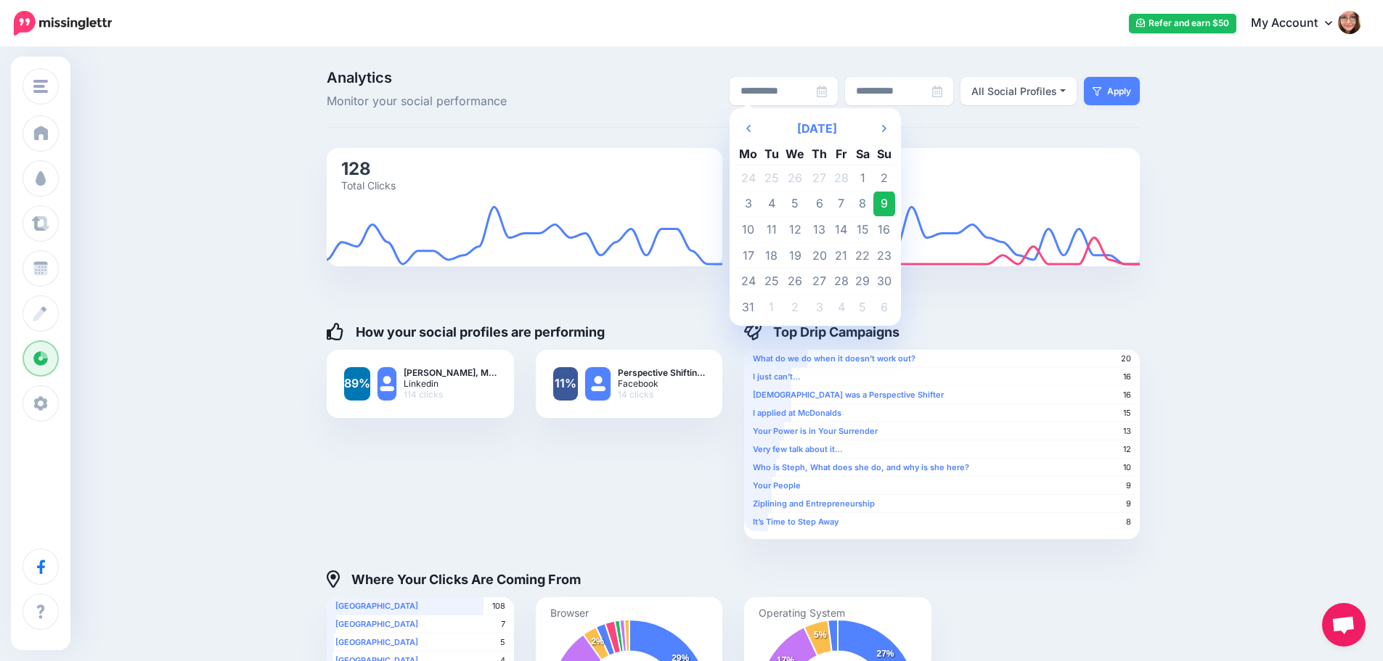
click at [657, 91] on div "**********" at bounding box center [872, 90] width 557 height 41
click at [594, 106] on div "Analytics Monitor your social performance" at bounding box center [455, 90] width 278 height 41
click at [1167, 226] on div "**********" at bounding box center [691, 537] width 1383 height 976
click at [827, 91] on icon at bounding box center [821, 92] width 10 height 12
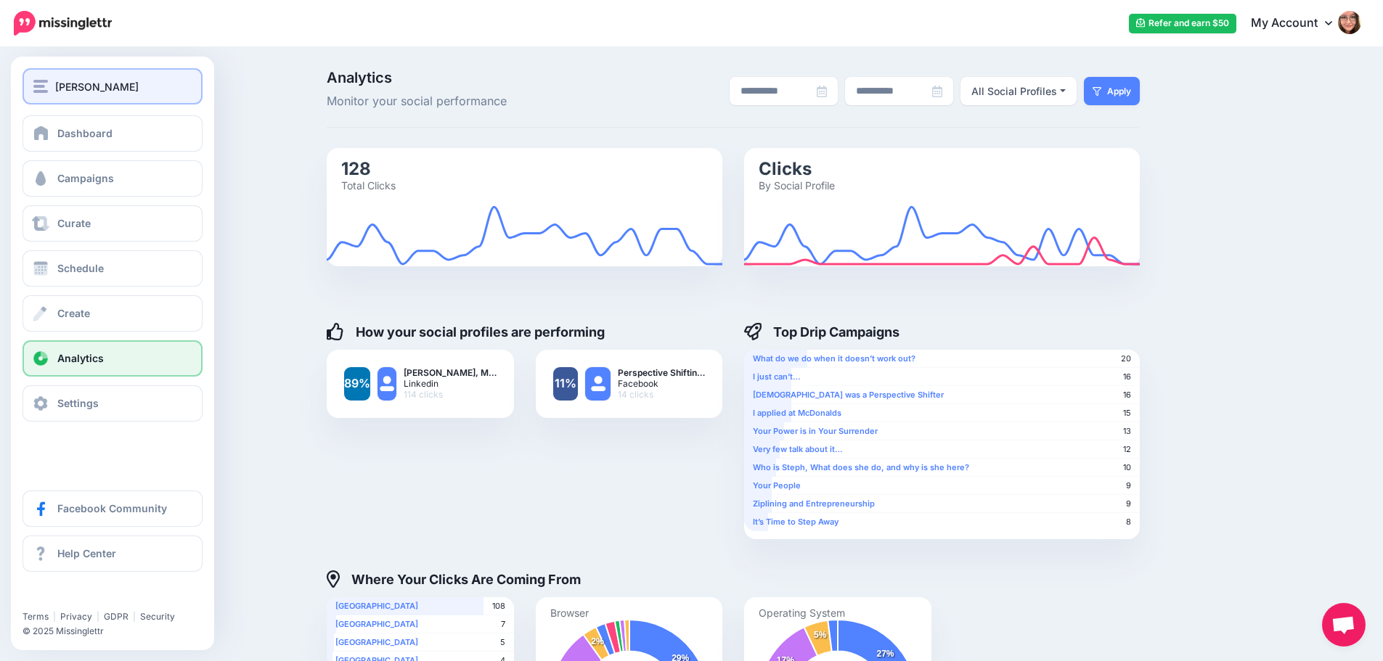
click at [30, 83] on button "[PERSON_NAME]" at bounding box center [112, 86] width 180 height 36
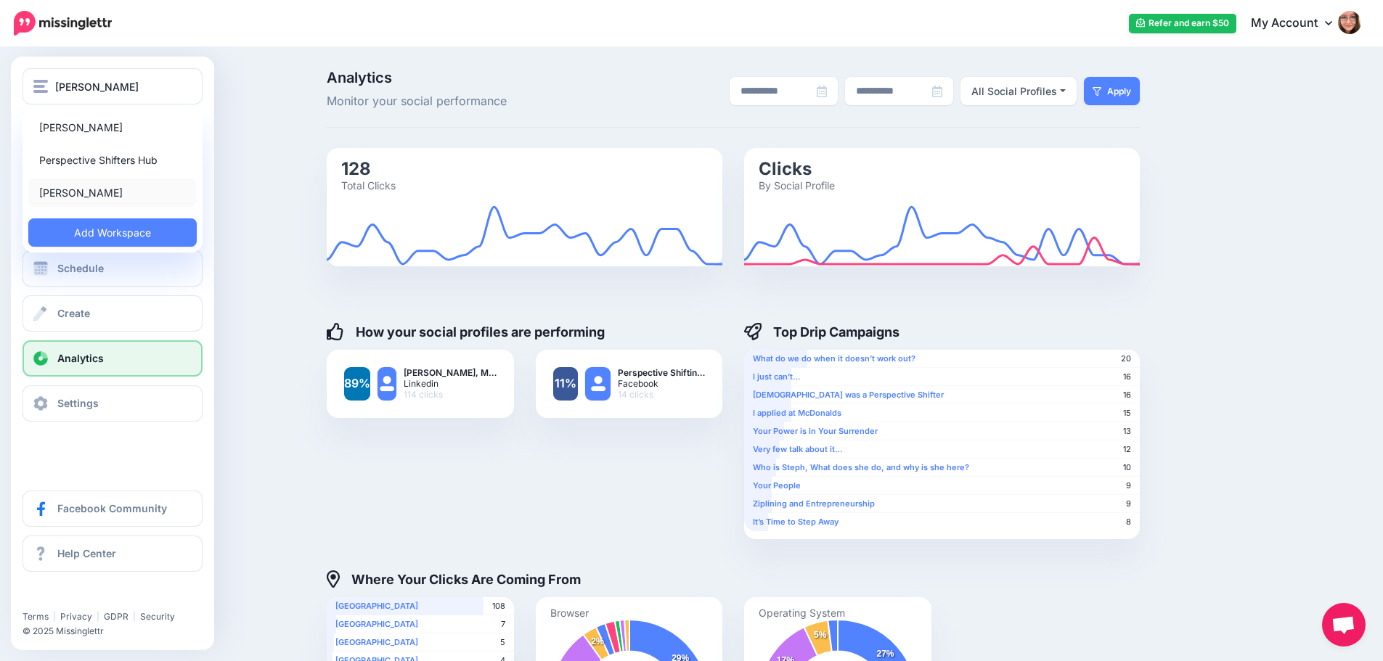
click at [93, 200] on link "[PERSON_NAME]" at bounding box center [112, 193] width 168 height 28
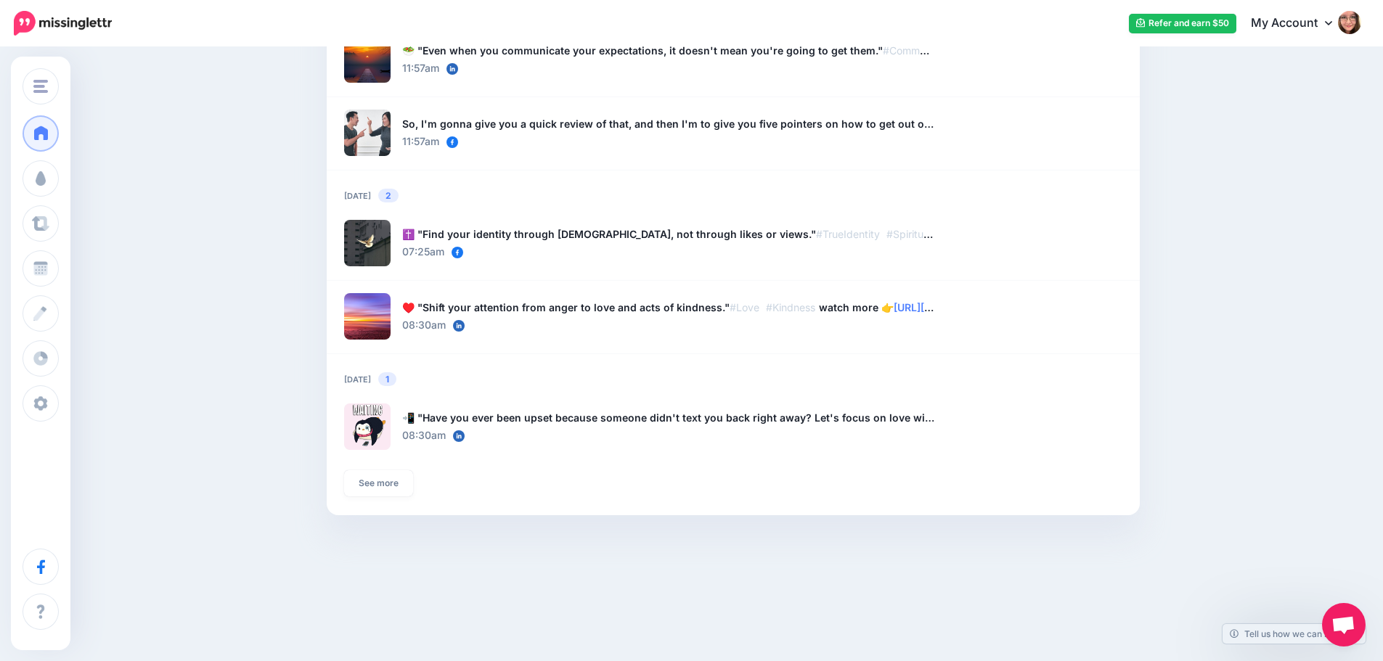
scroll to position [555, 0]
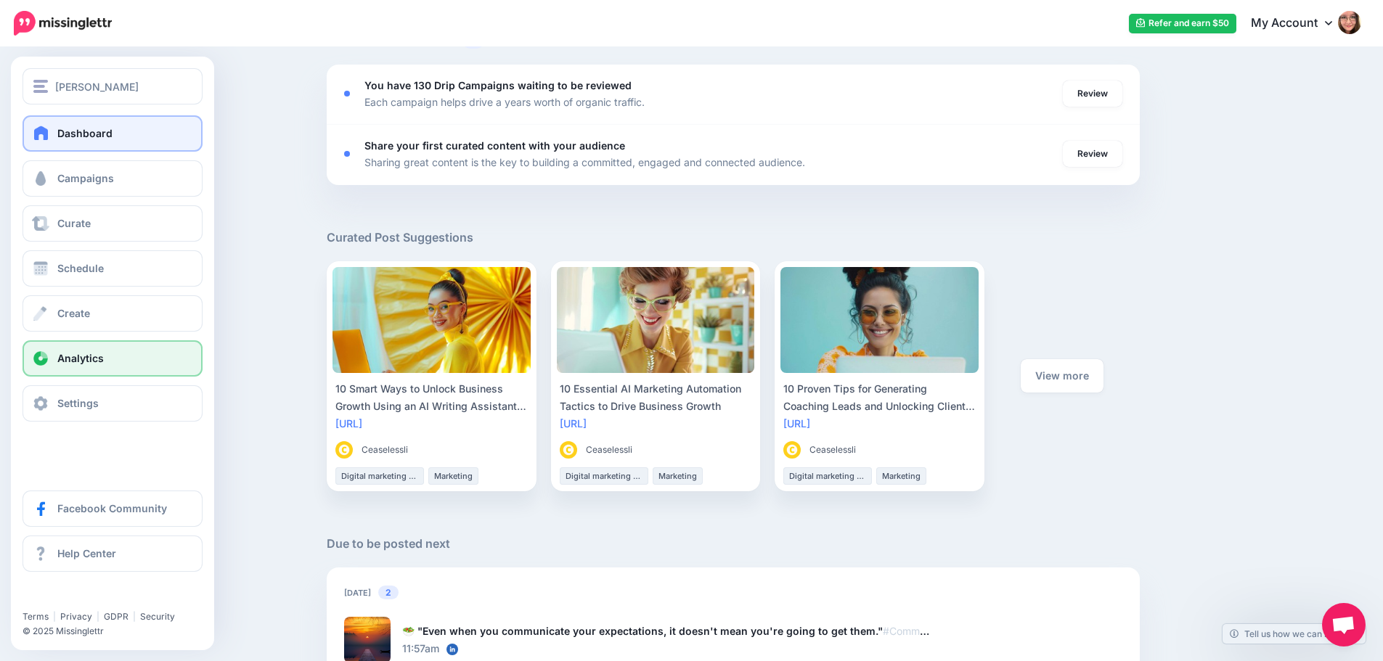
click at [57, 356] on link "Analytics" at bounding box center [112, 358] width 180 height 36
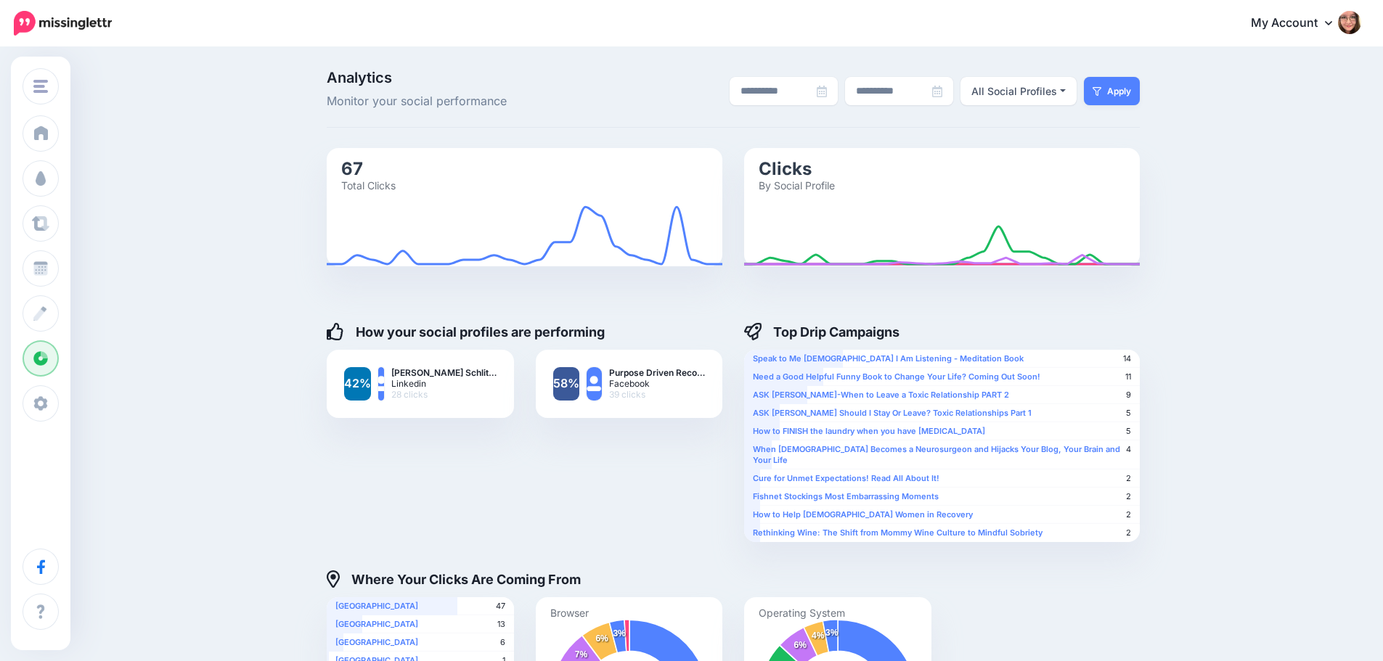
scroll to position [73, 0]
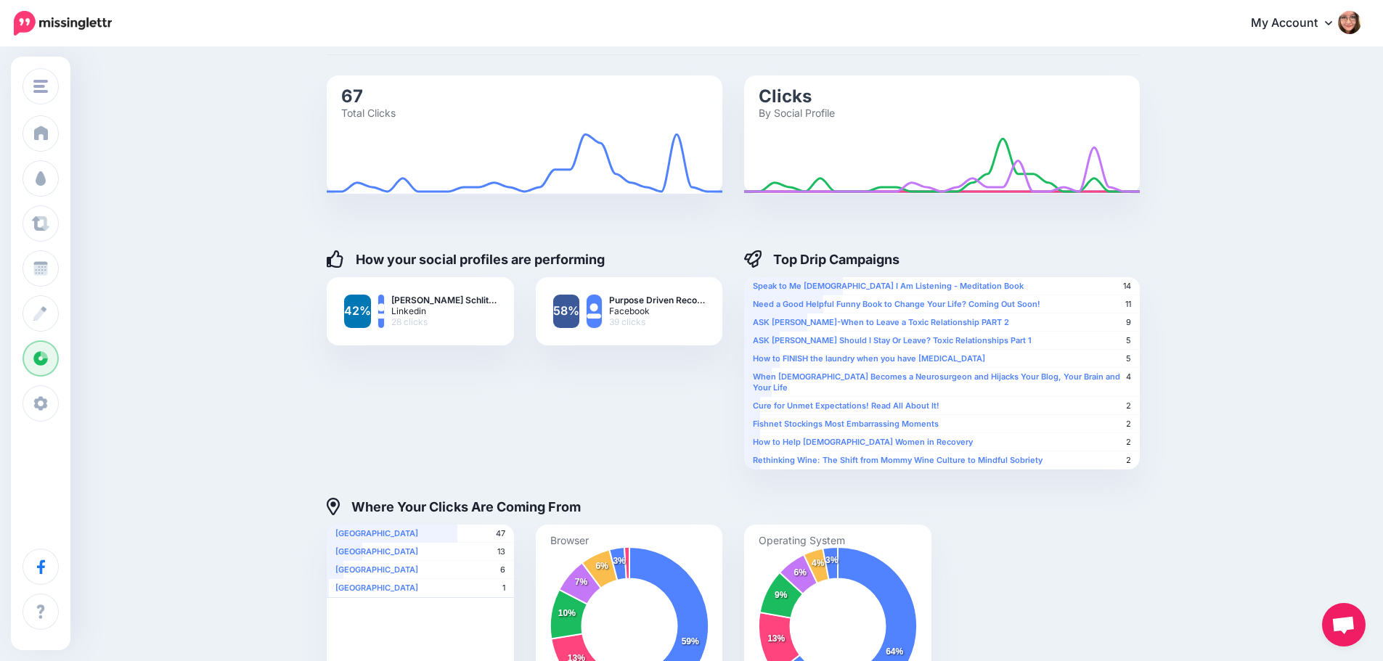
click at [258, 329] on div "**********" at bounding box center [691, 464] width 1383 height 976
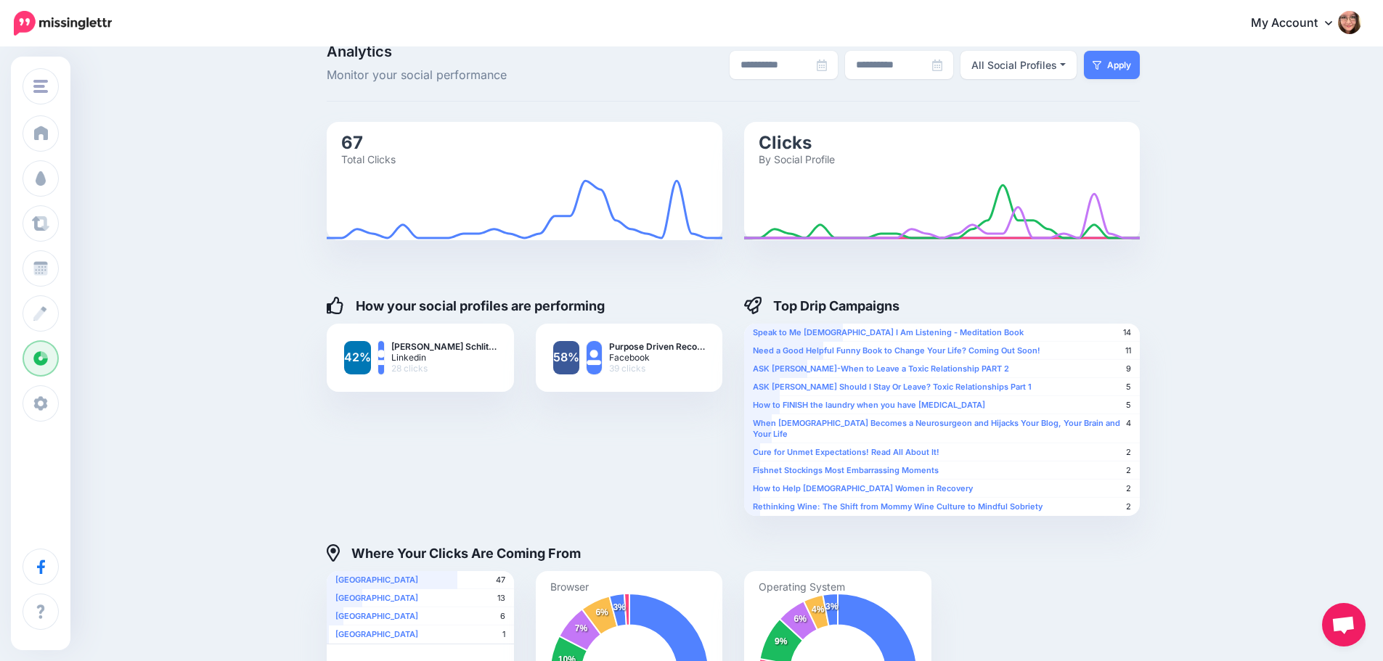
scroll to position [0, 0]
